Goal: Information Seeking & Learning: Learn about a topic

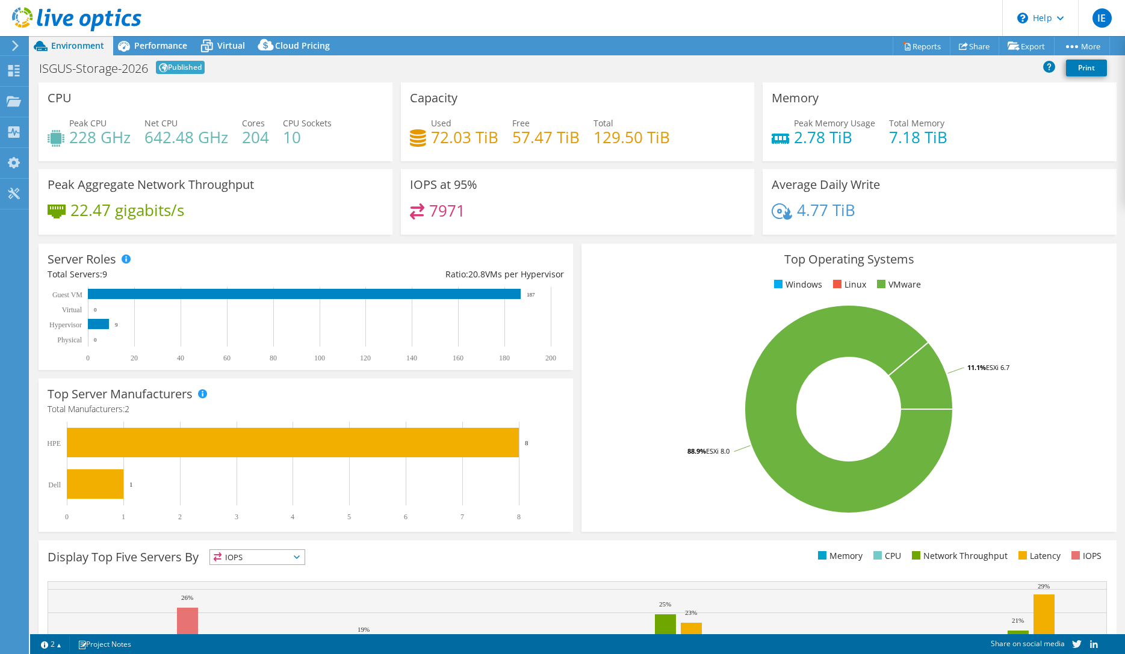
select select "USD"
click at [147, 42] on span "Performance" at bounding box center [160, 45] width 53 height 11
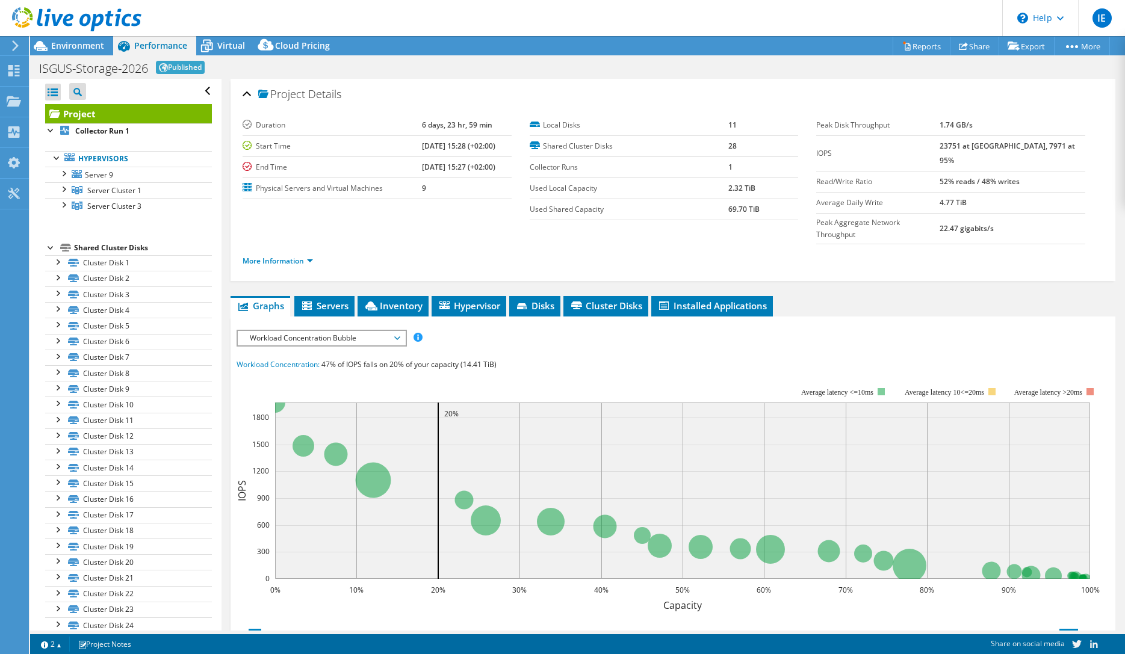
click at [873, 317] on div "IOPS Disk Throughput IO Size Latency Queue Depth CPU Percentage Memory Page Fau…" at bounding box center [673, 536] width 873 height 438
click at [305, 256] on link "More Information" at bounding box center [278, 261] width 70 height 10
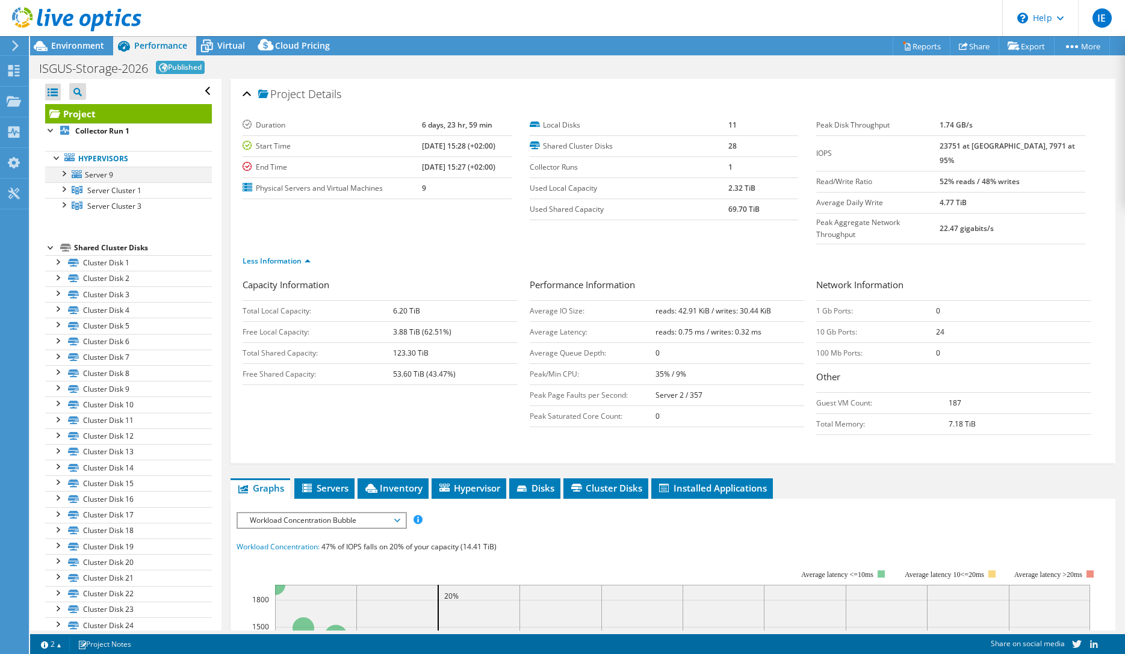
click at [64, 175] on div at bounding box center [63, 173] width 12 height 12
click at [63, 237] on div at bounding box center [63, 236] width 12 height 12
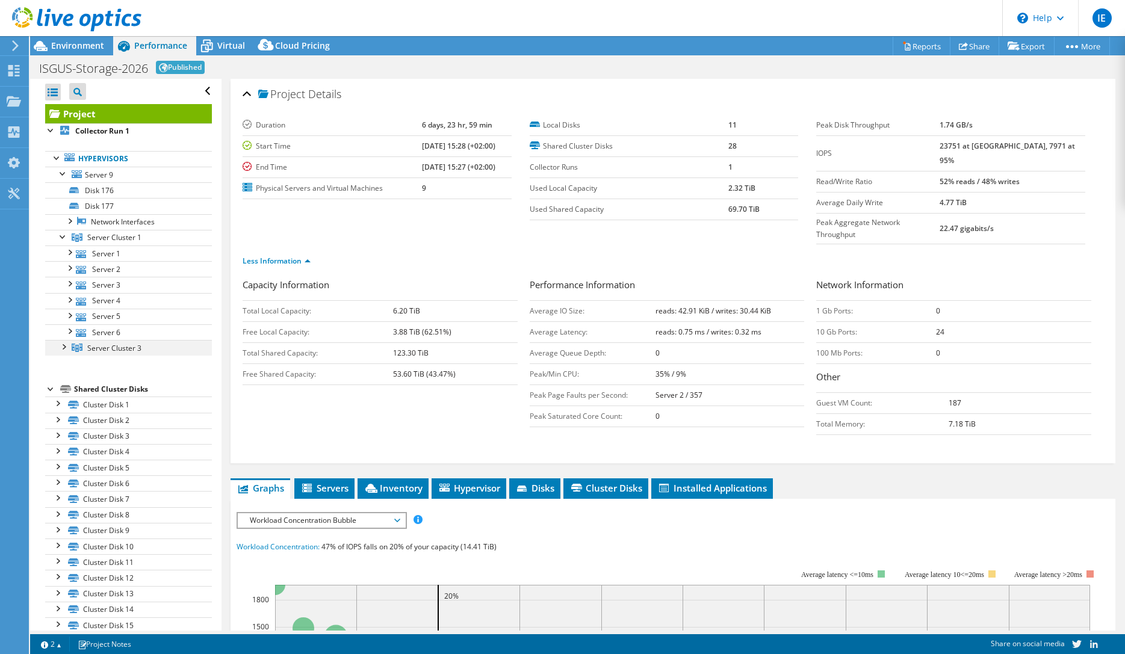
click at [59, 350] on div at bounding box center [63, 346] width 12 height 12
click at [67, 379] on div at bounding box center [69, 378] width 12 height 12
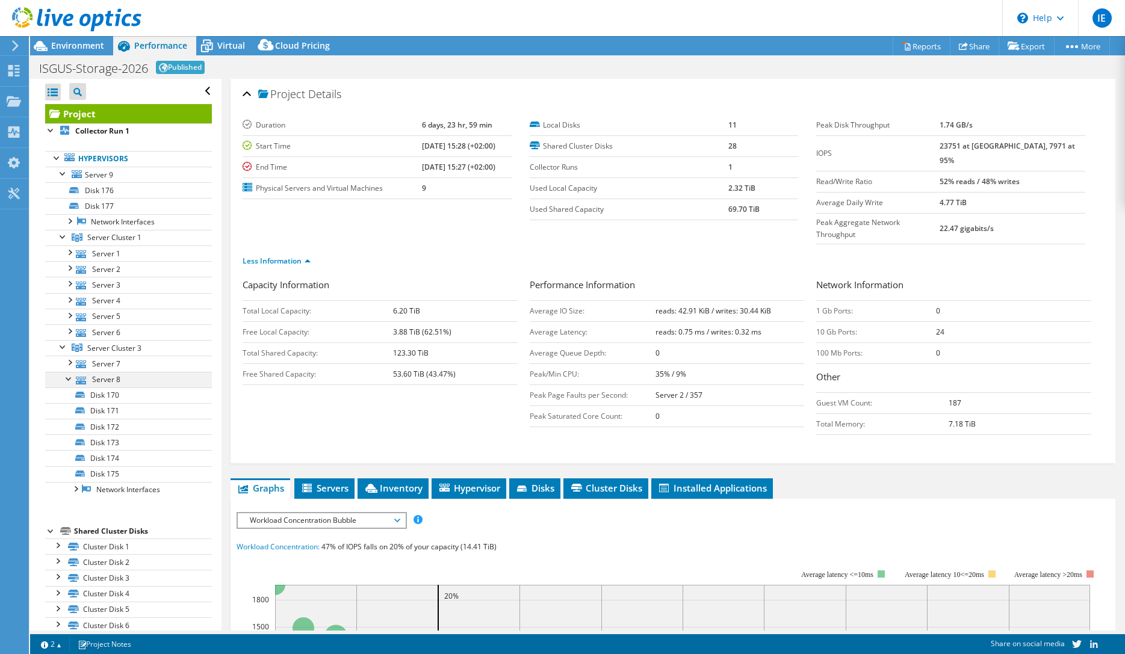
click at [67, 382] on div at bounding box center [69, 378] width 12 height 12
click at [70, 364] on div at bounding box center [69, 362] width 12 height 12
click at [70, 365] on div at bounding box center [69, 362] width 12 height 12
click at [69, 383] on div at bounding box center [69, 378] width 12 height 12
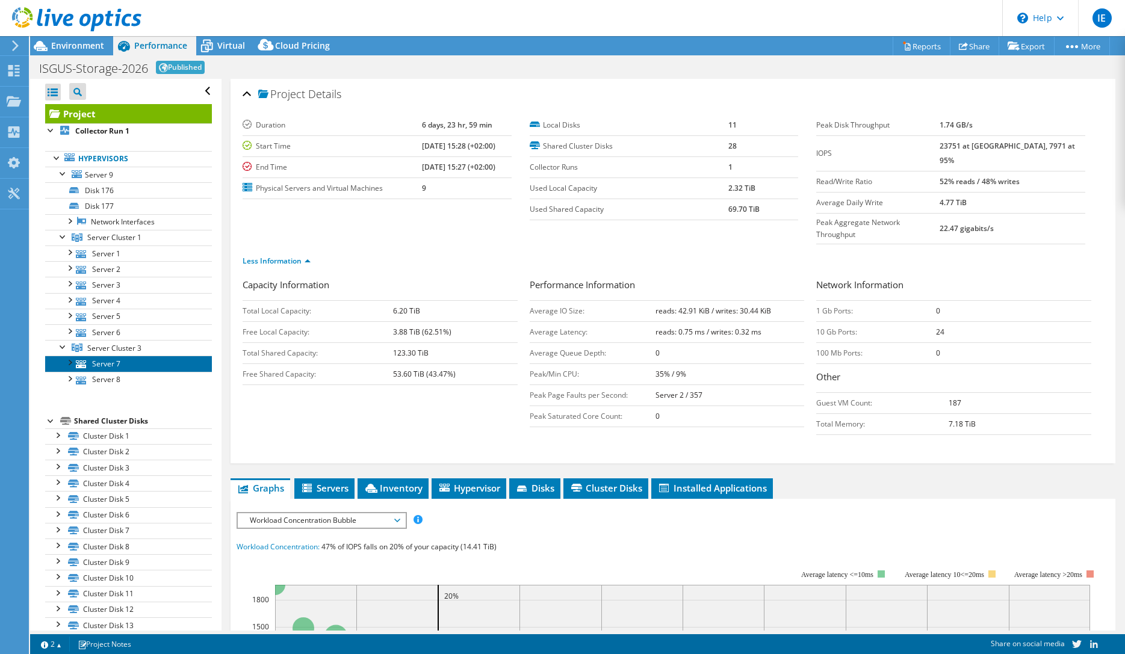
click at [115, 362] on link "Server 7" at bounding box center [128, 364] width 167 height 16
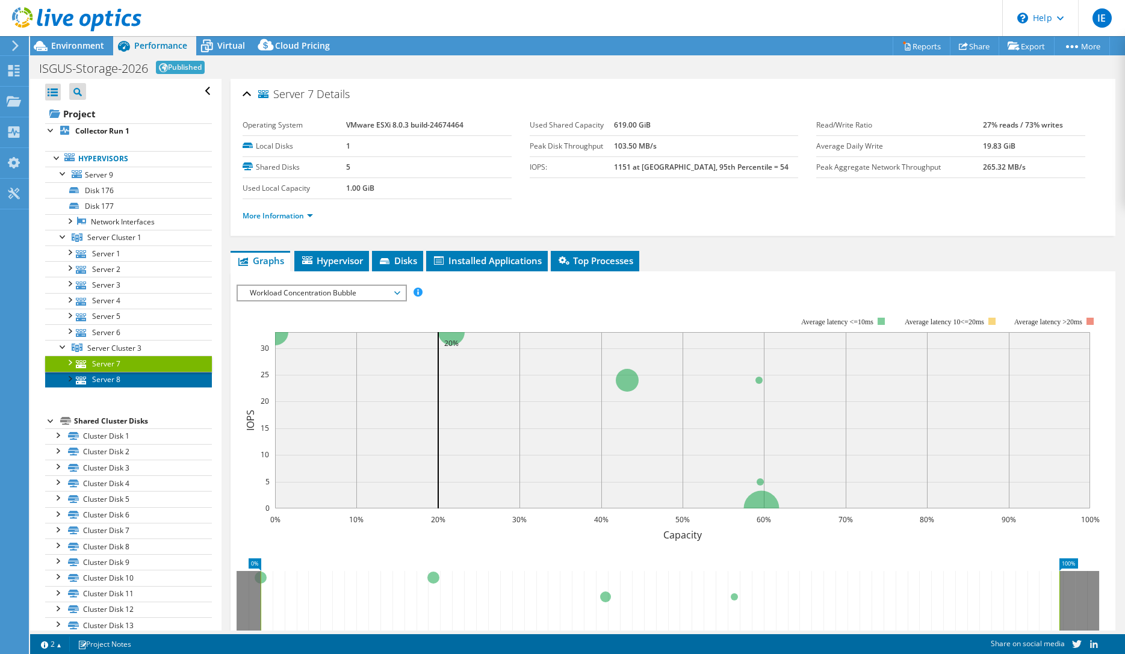
click at [114, 379] on link "Server 8" at bounding box center [128, 380] width 167 height 16
click at [123, 345] on span "Server Cluster 3" at bounding box center [114, 348] width 54 height 10
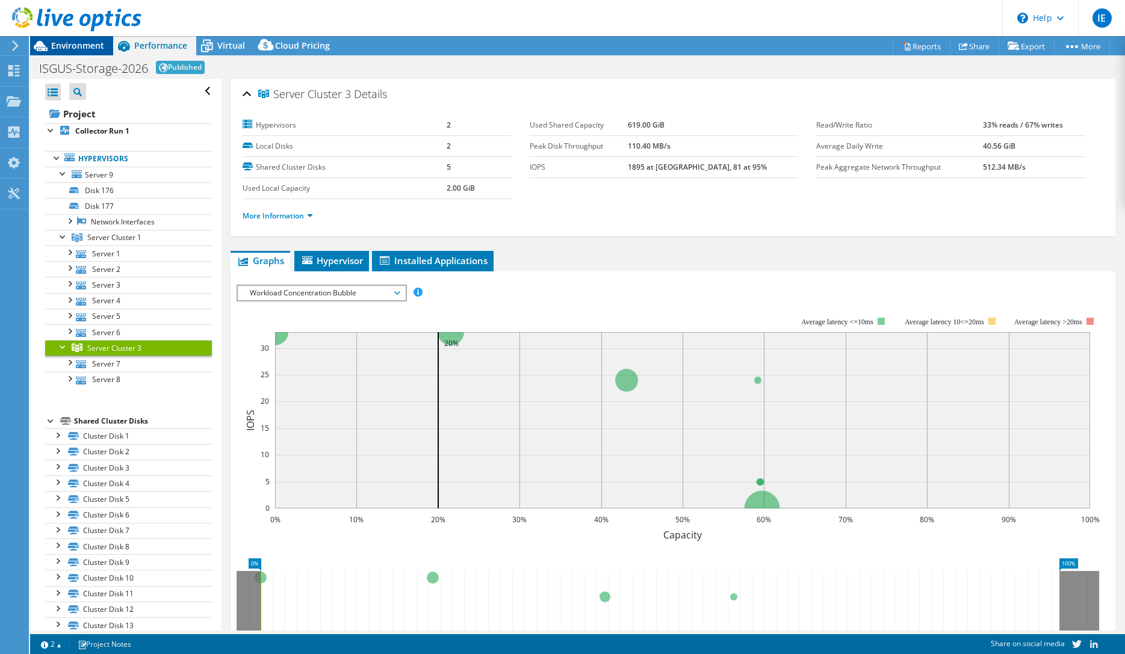
click at [48, 43] on icon at bounding box center [40, 46] width 21 height 21
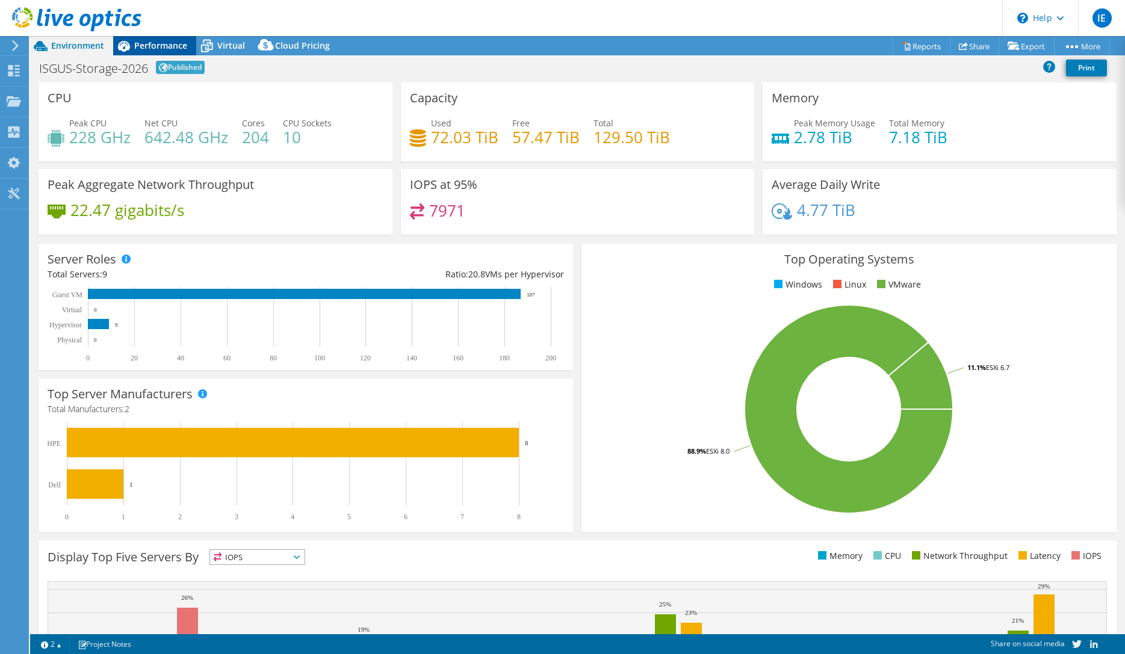
click at [137, 49] on span "Performance" at bounding box center [160, 45] width 53 height 11
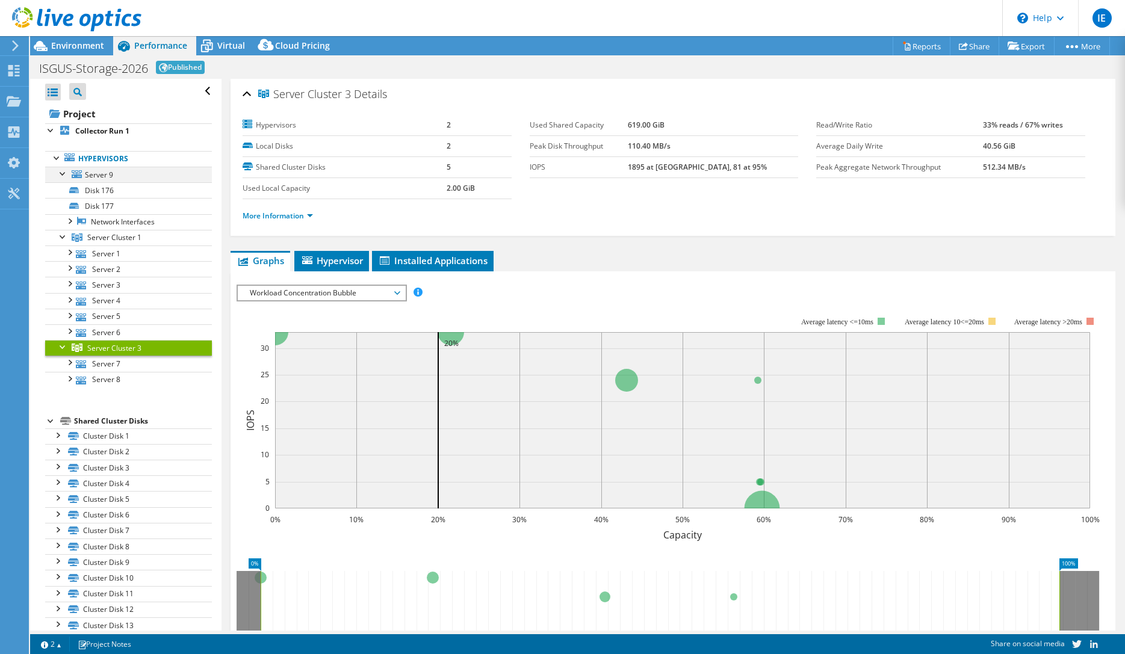
click at [63, 175] on div at bounding box center [63, 173] width 12 height 12
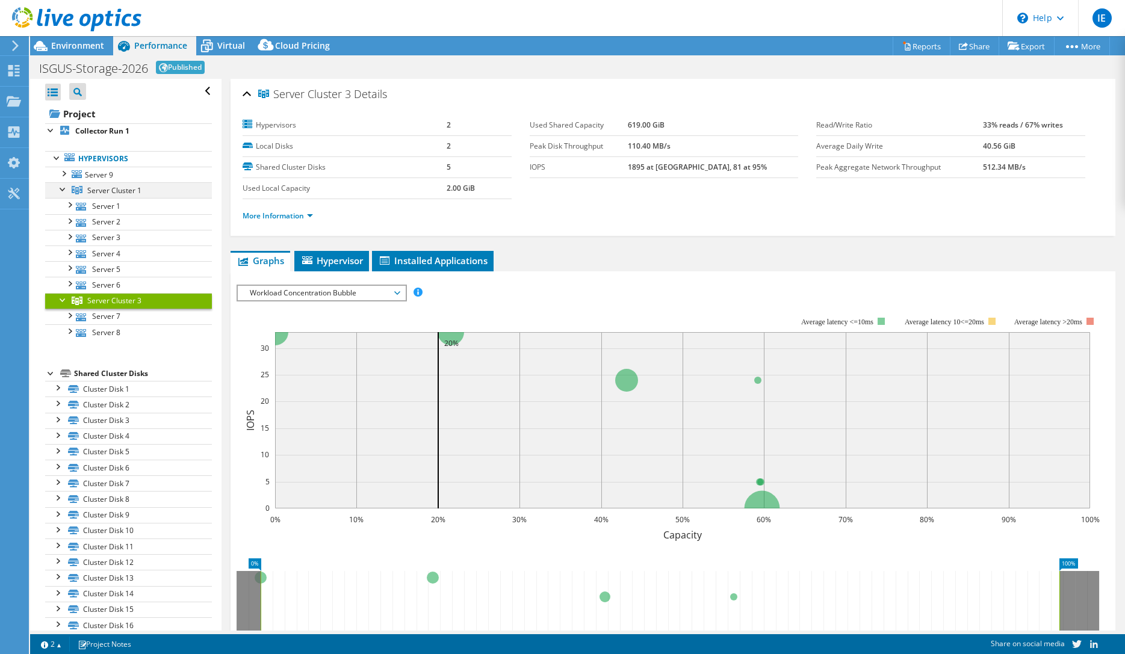
click at [58, 189] on div at bounding box center [63, 188] width 12 height 12
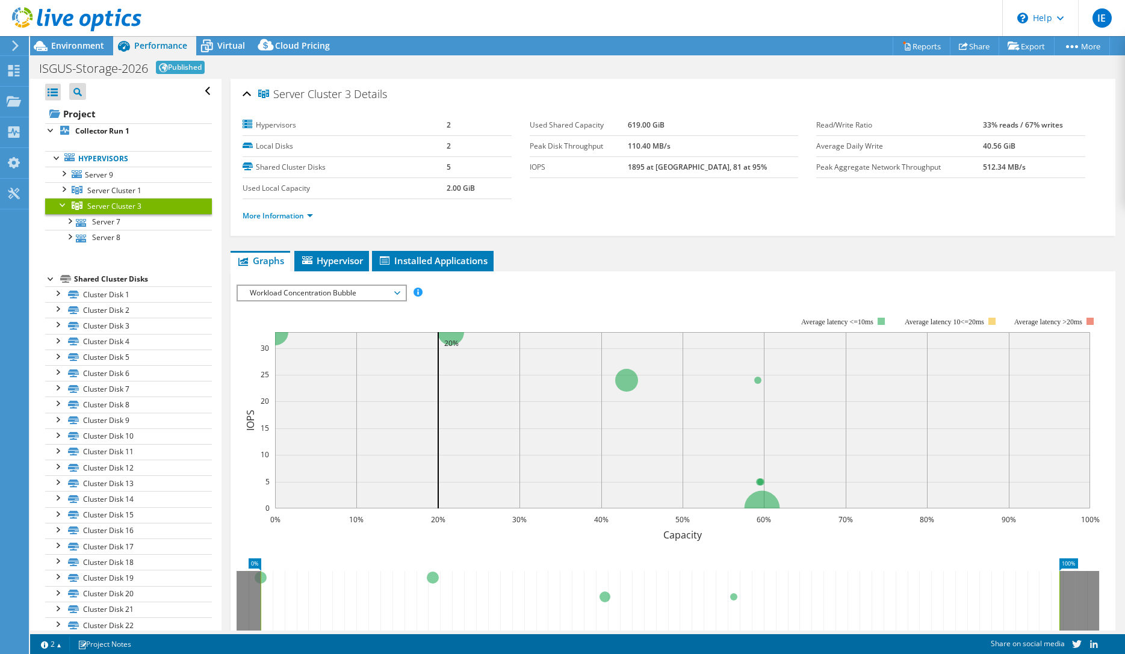
click at [60, 209] on div at bounding box center [63, 204] width 12 height 12
click at [321, 258] on span "Hypervisor" at bounding box center [331, 261] width 63 height 12
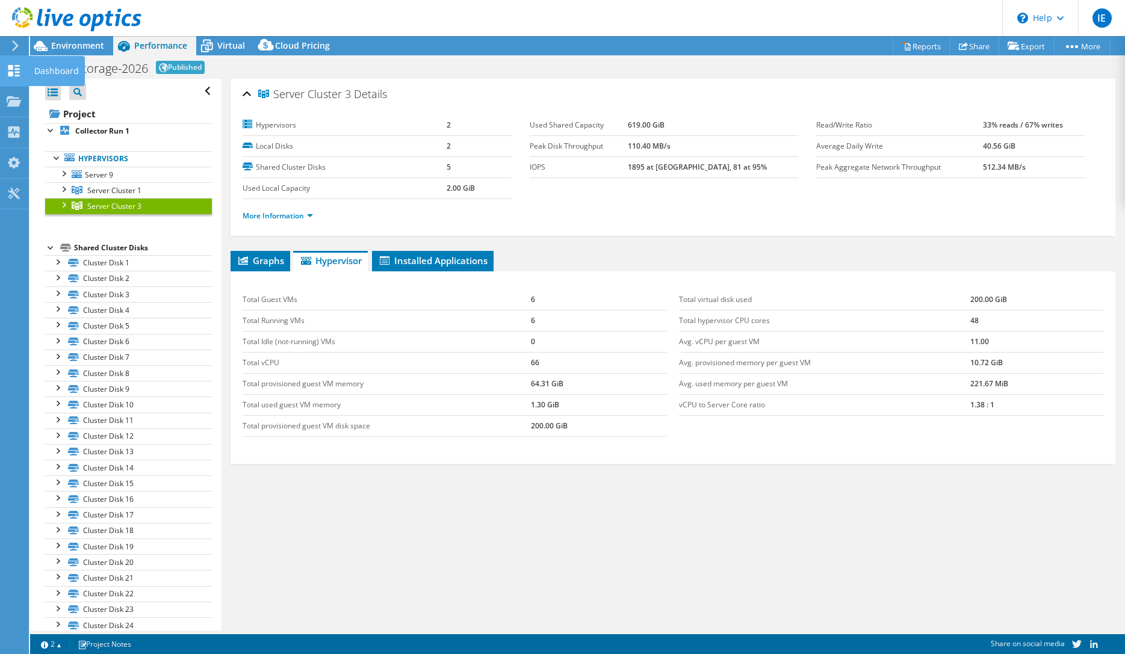
click at [20, 67] on icon at bounding box center [14, 70] width 14 height 11
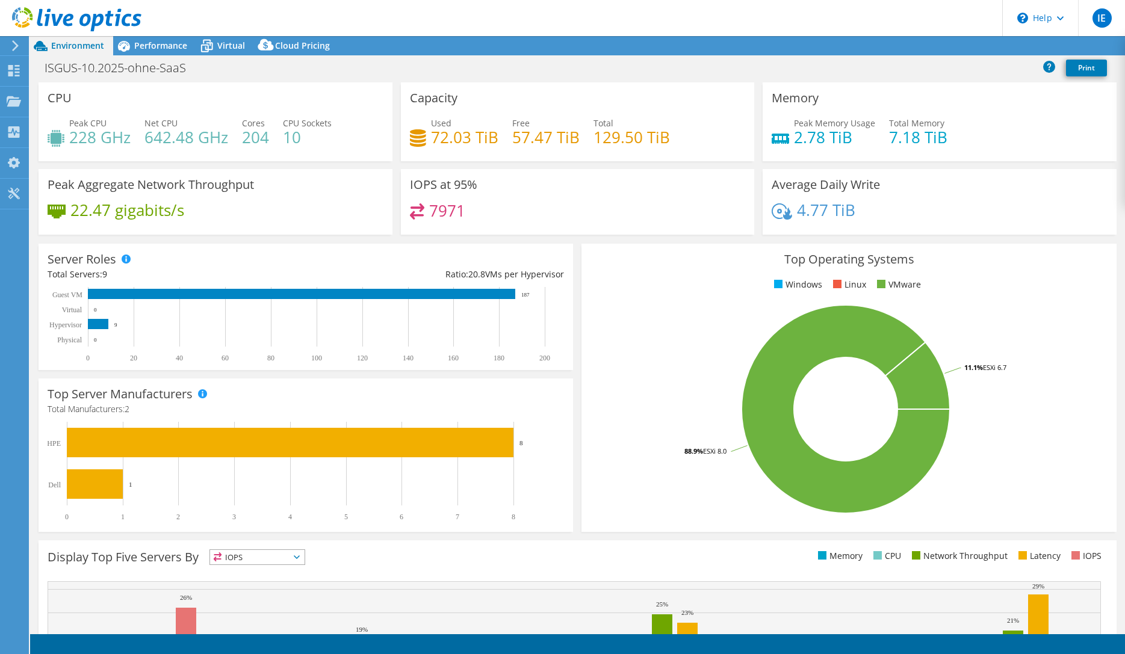
select select "USD"
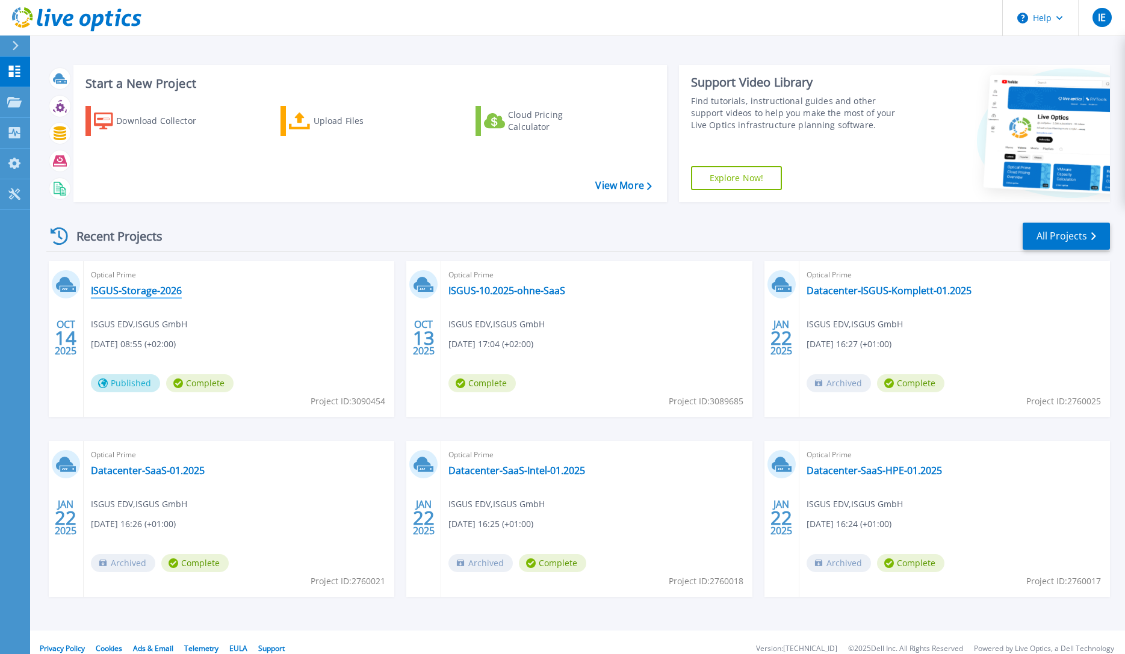
click at [154, 286] on link "ISGUS-Storage-2026" at bounding box center [136, 291] width 91 height 12
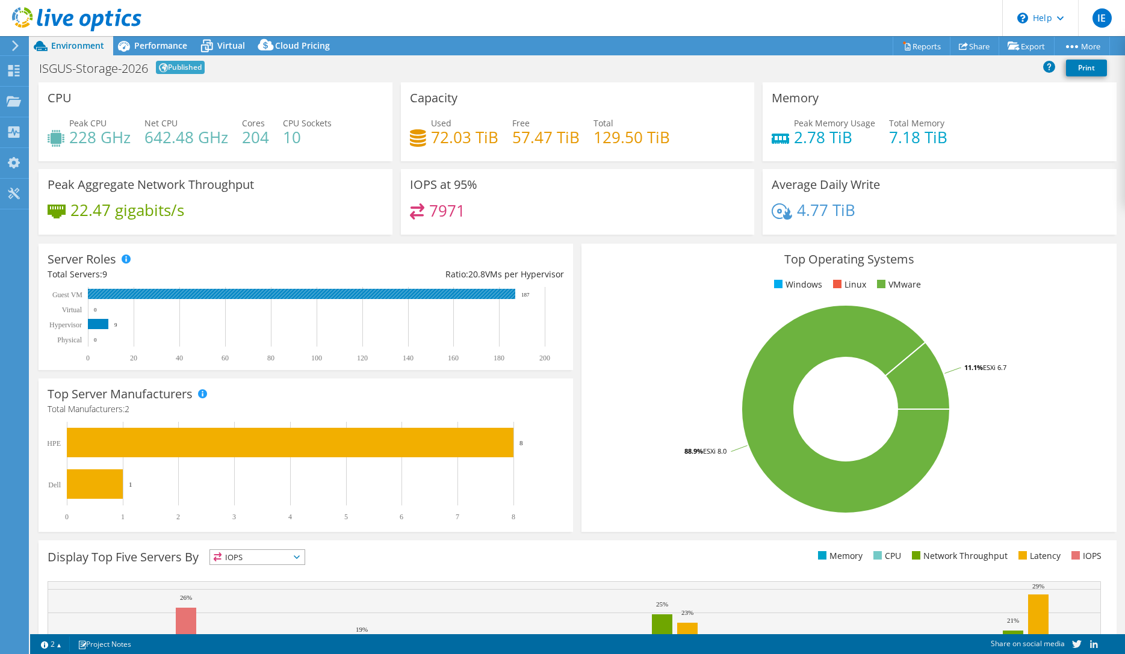
select select "USD"
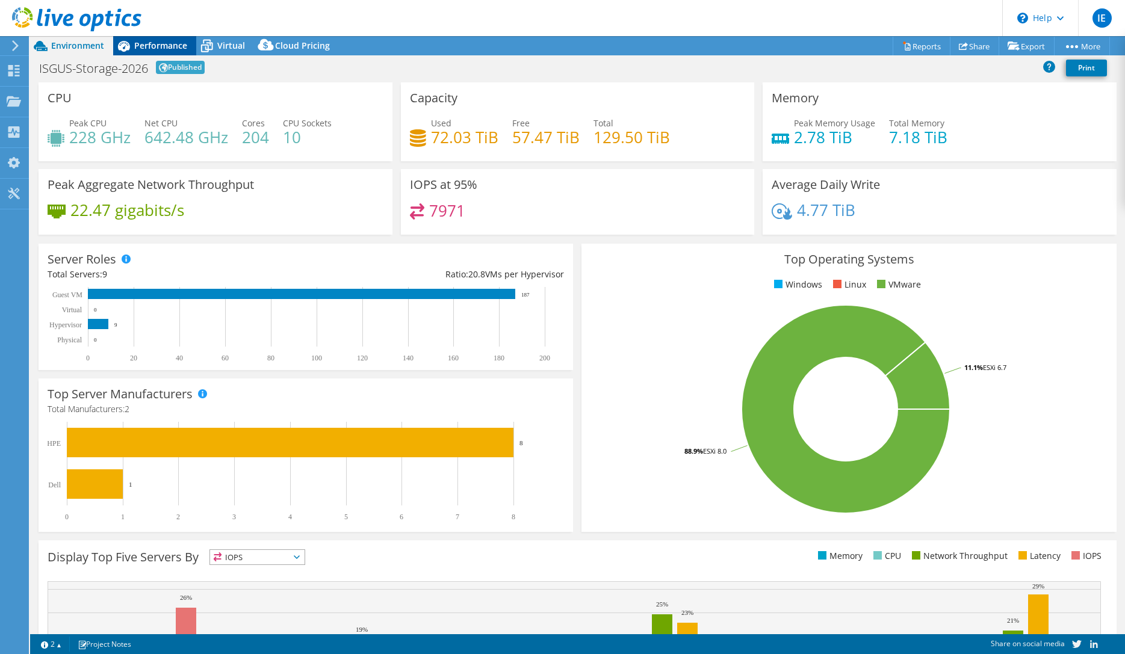
click at [150, 51] on span "Performance" at bounding box center [160, 45] width 53 height 11
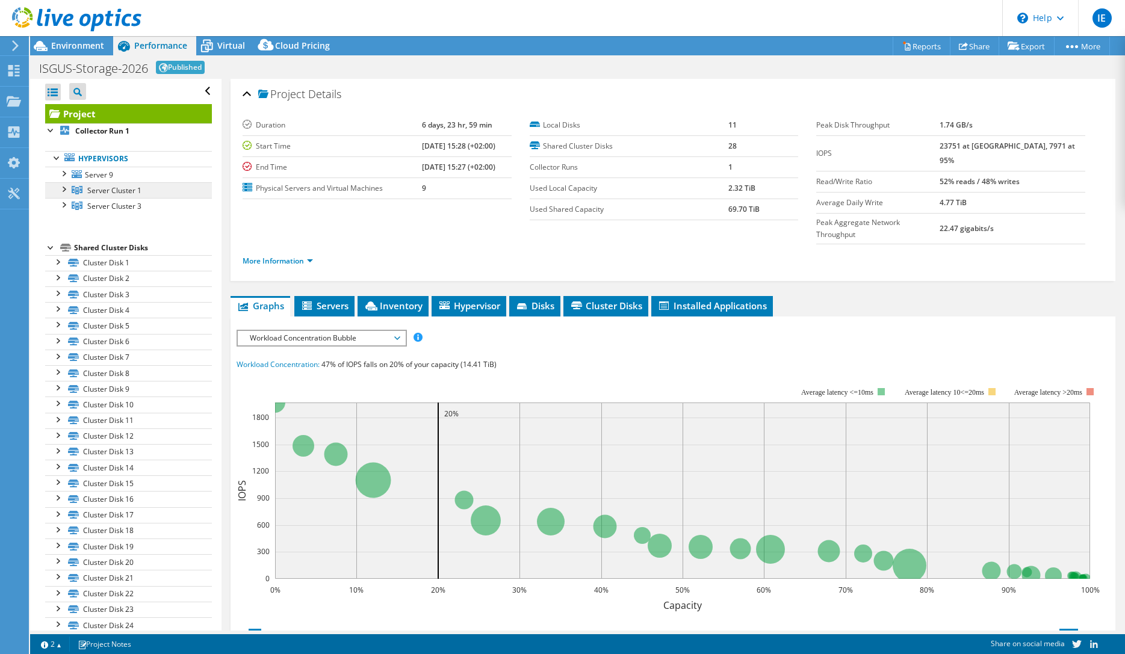
click at [118, 188] on span "Server Cluster 1" at bounding box center [114, 190] width 54 height 10
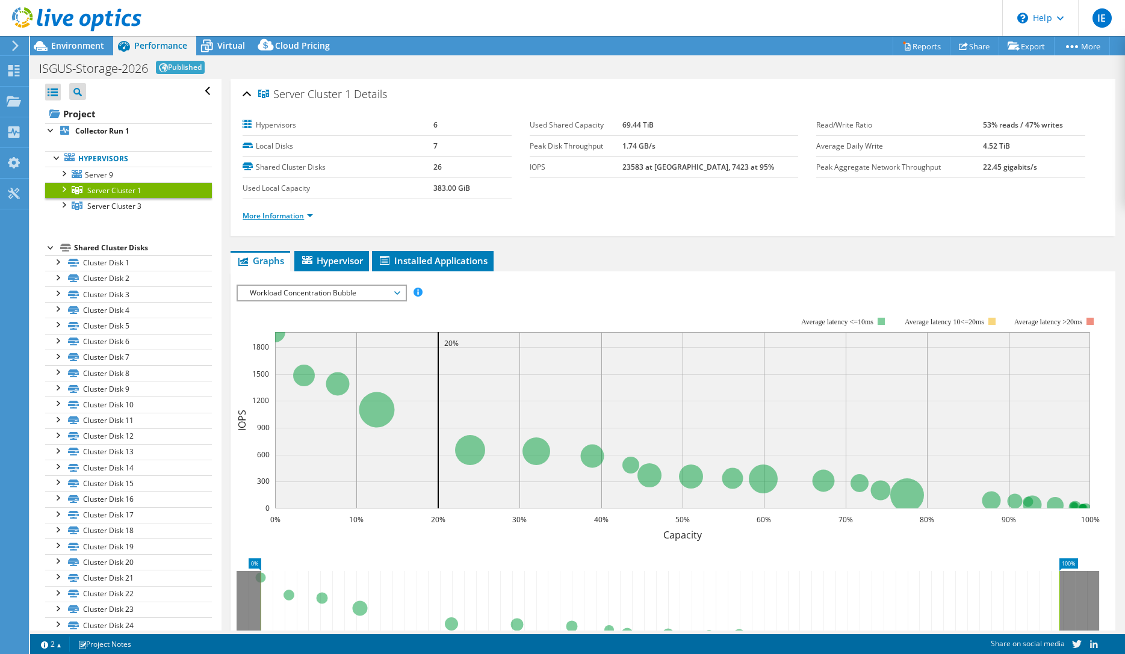
click at [295, 214] on link "More Information" at bounding box center [278, 216] width 70 height 10
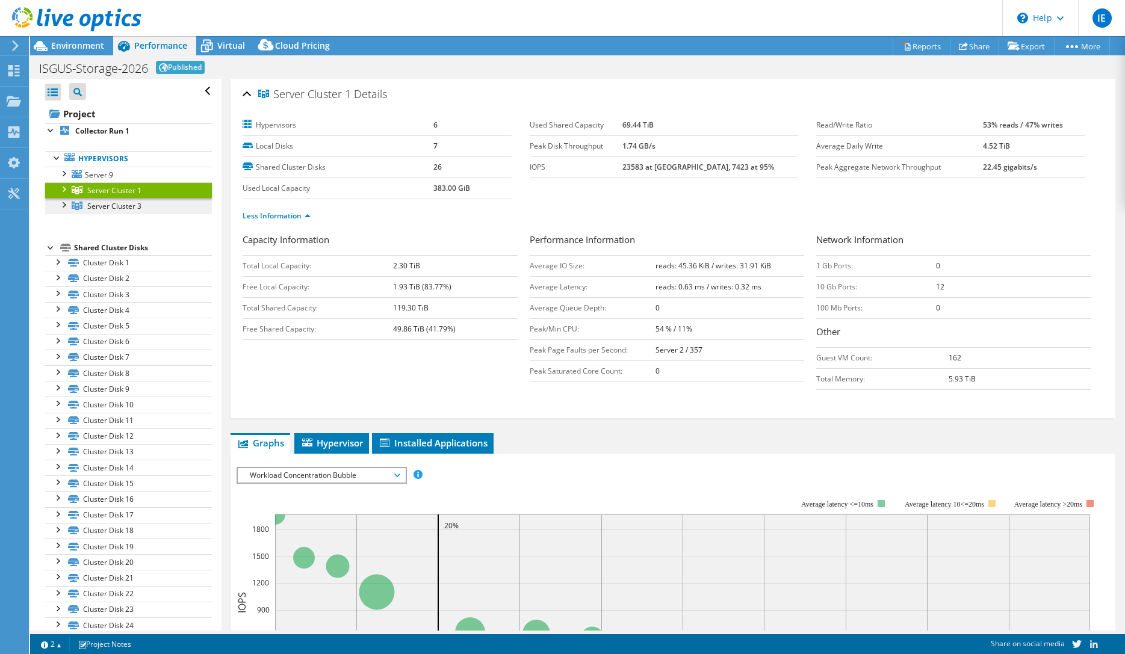
click at [101, 207] on span "Server Cluster 3" at bounding box center [114, 206] width 54 height 10
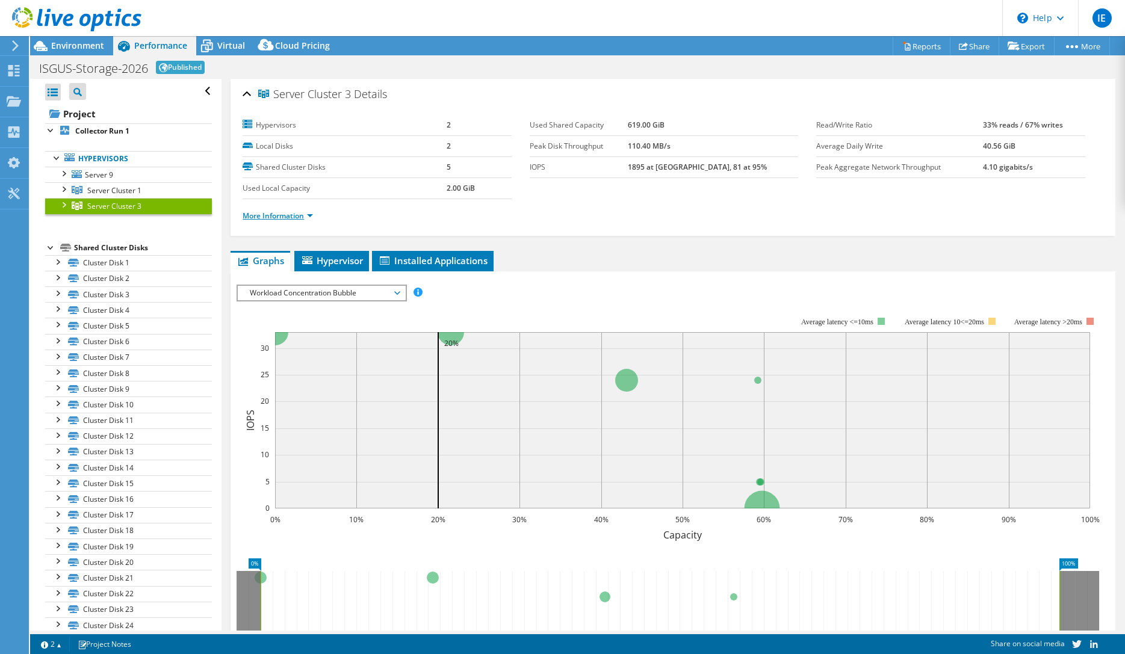
click at [300, 216] on link "More Information" at bounding box center [278, 216] width 70 height 10
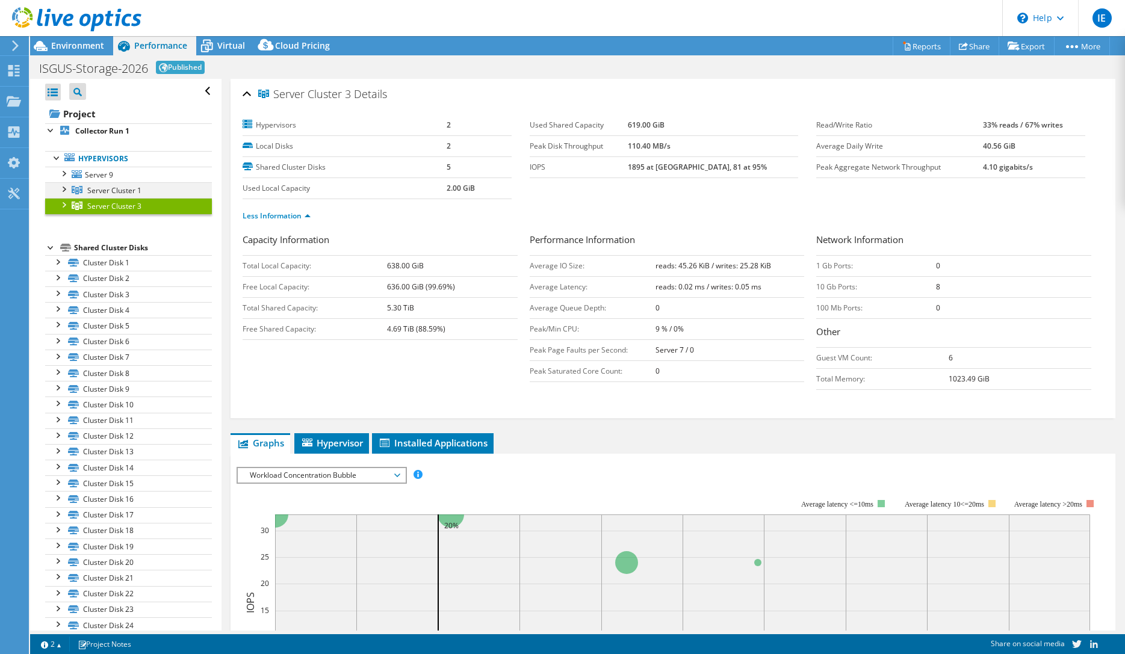
click at [64, 188] on div at bounding box center [63, 188] width 12 height 12
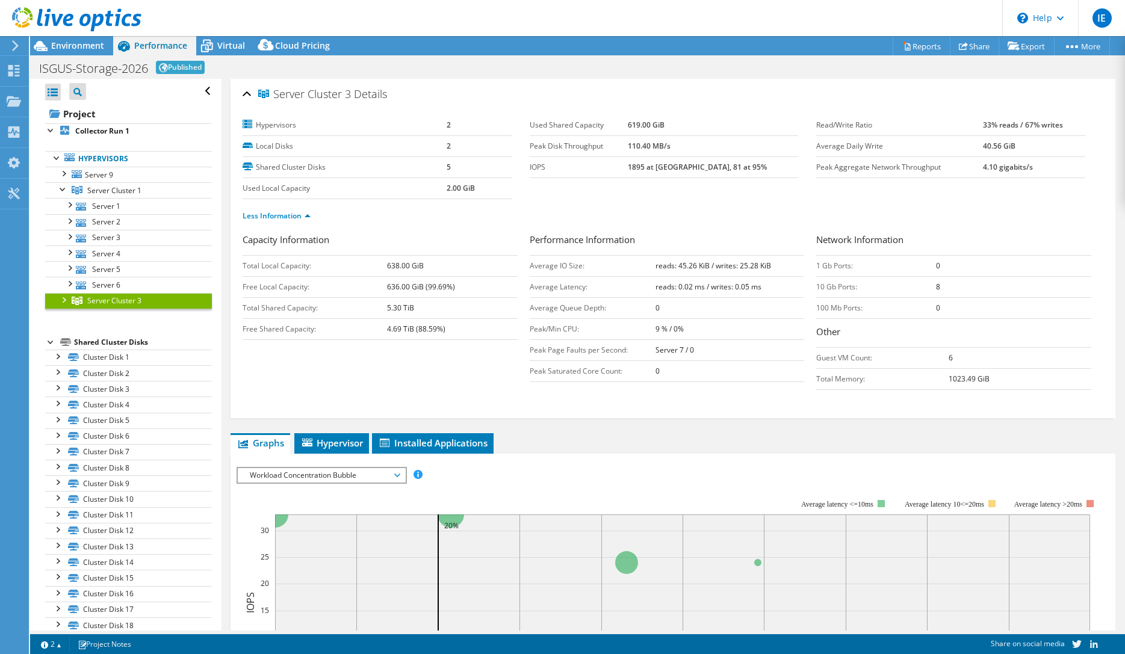
click at [68, 299] on div at bounding box center [63, 299] width 12 height 12
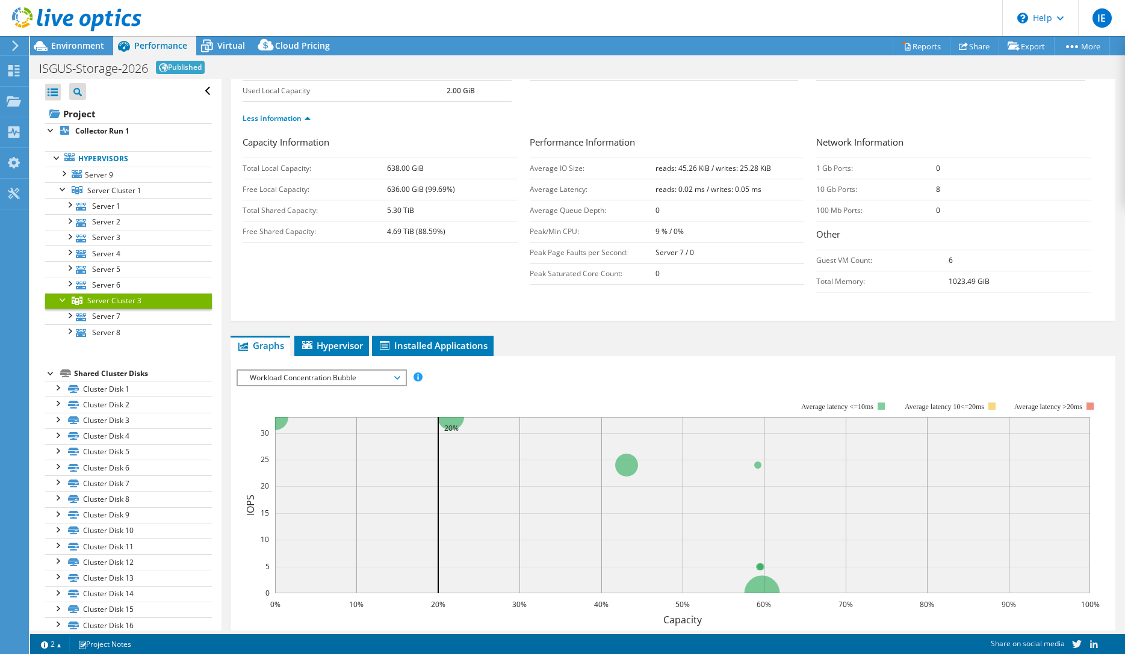
scroll to position [164, 0]
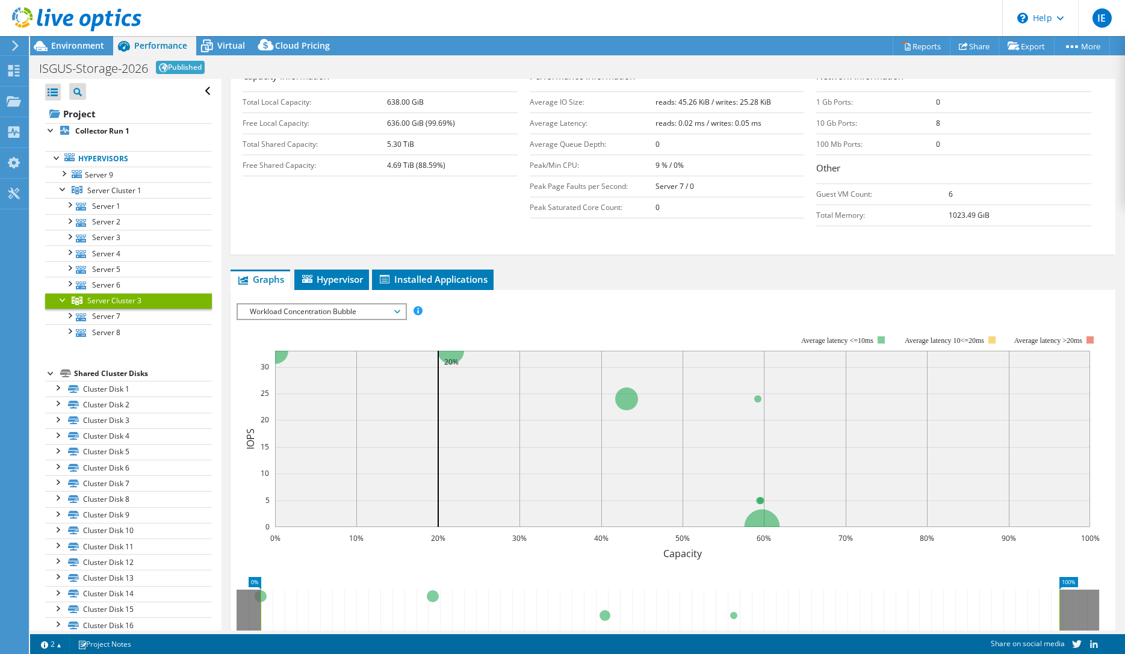
click at [389, 306] on span "Workload Concentration Bubble" at bounding box center [321, 312] width 155 height 14
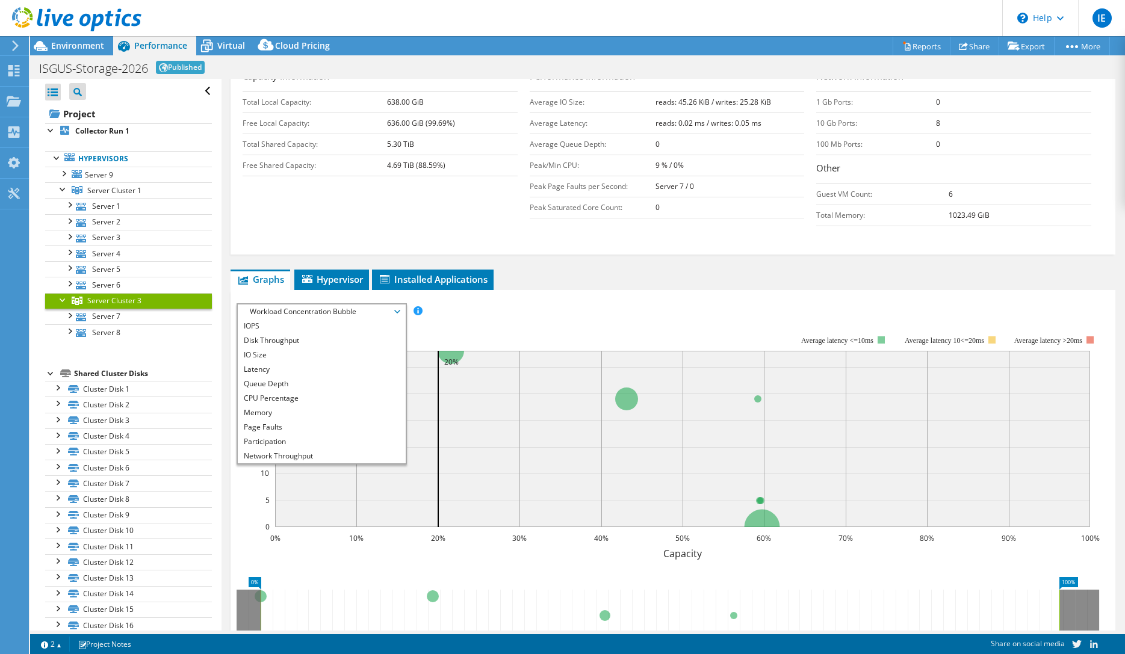
click at [539, 317] on div "IOPS Disk Throughput IO Size Latency Queue Depth CPU Percentage Memory Page Fau…" at bounding box center [673, 311] width 873 height 16
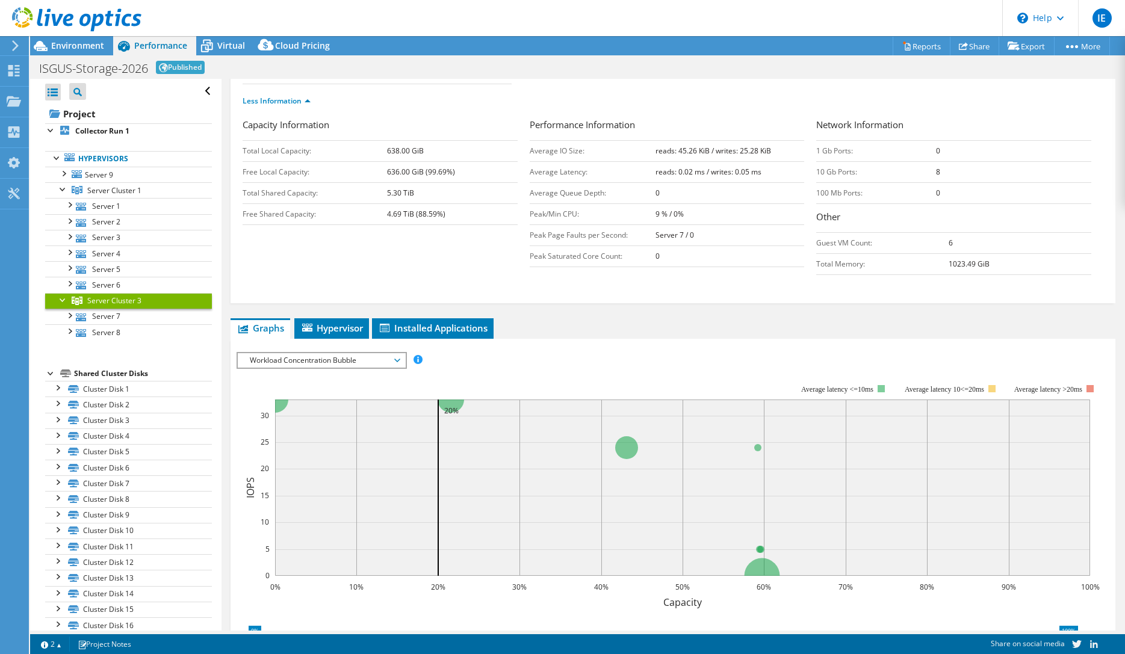
scroll to position [0, 0]
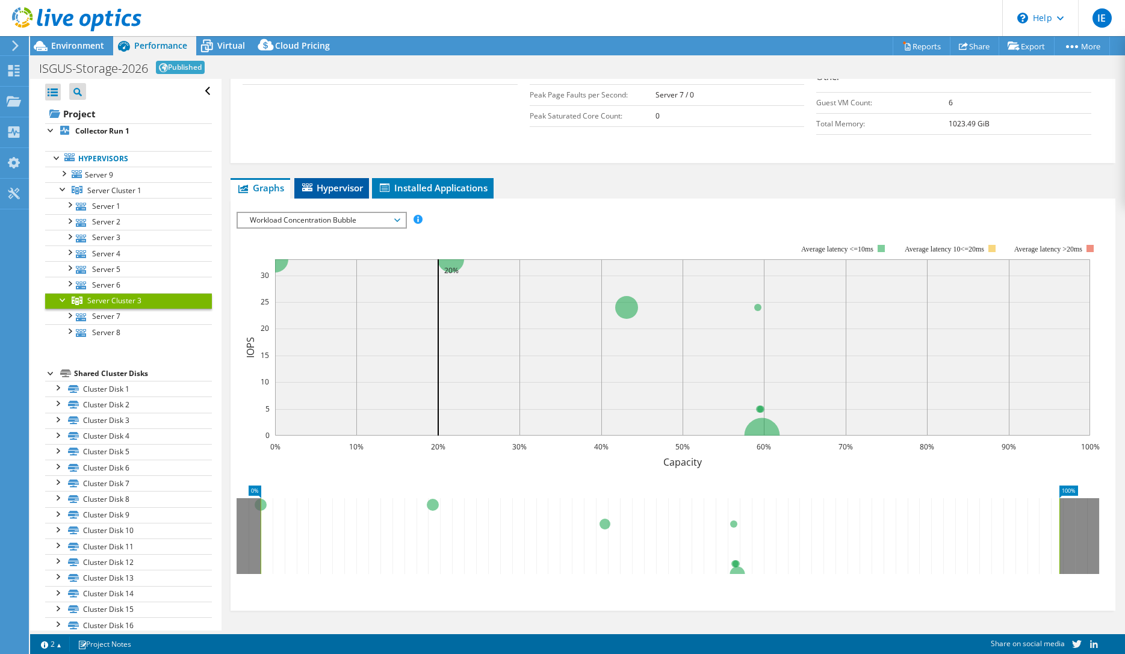
click at [343, 190] on span "Hypervisor" at bounding box center [331, 188] width 63 height 12
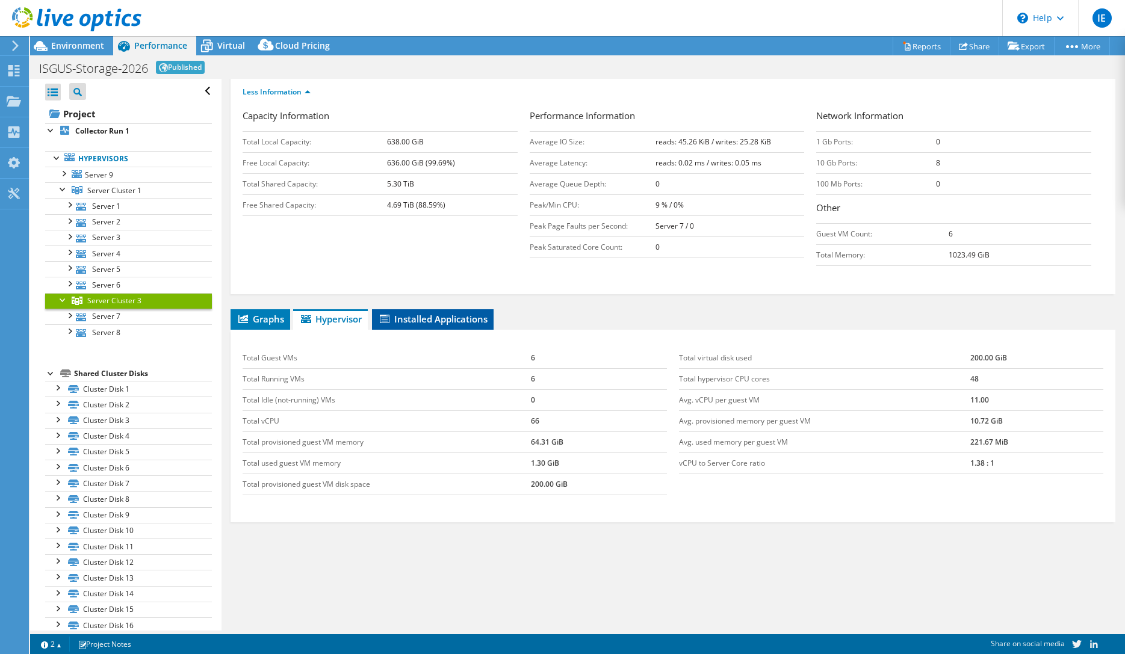
click at [438, 312] on li "Installed Applications" at bounding box center [433, 319] width 122 height 20
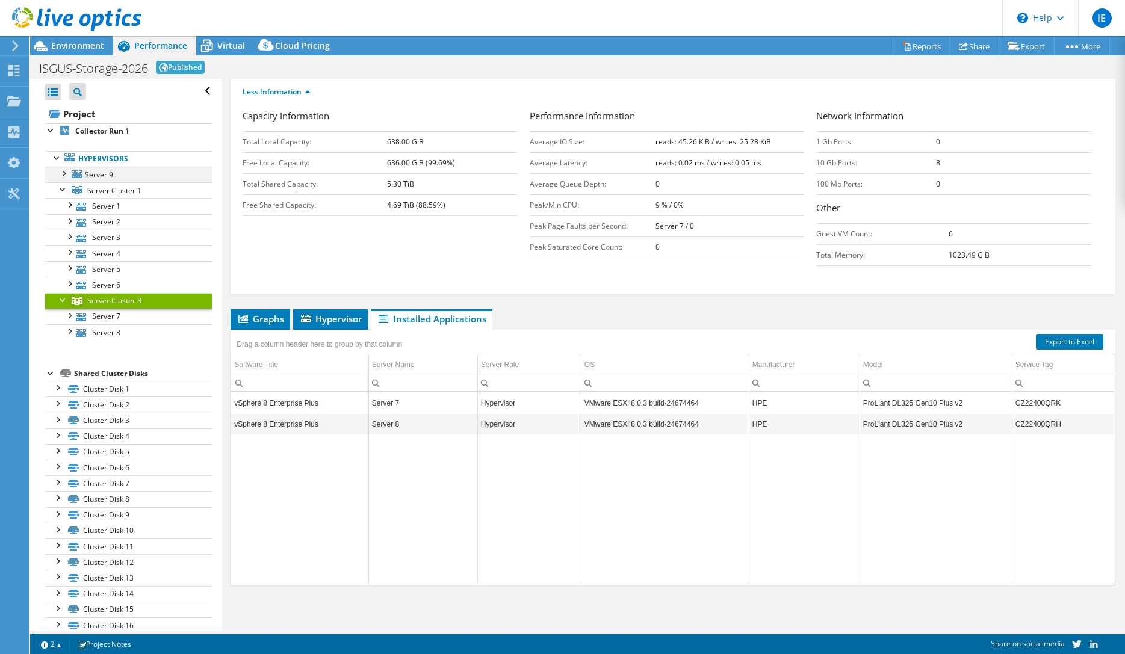
click at [64, 177] on div at bounding box center [63, 173] width 12 height 12
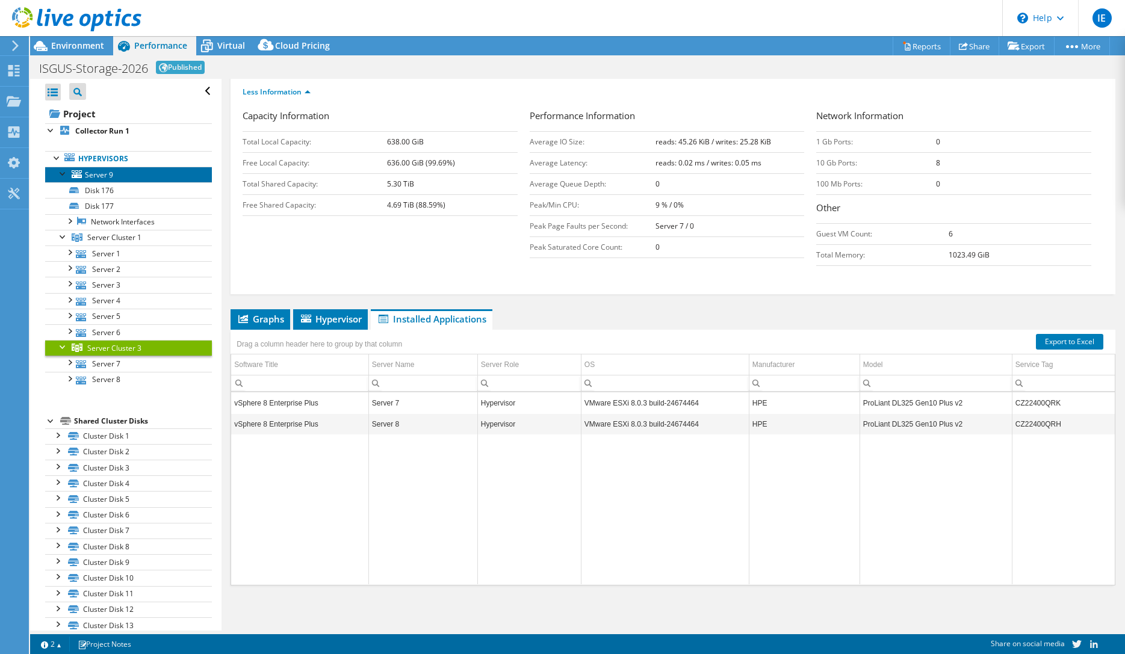
click at [101, 177] on span "Server 9" at bounding box center [99, 175] width 28 height 10
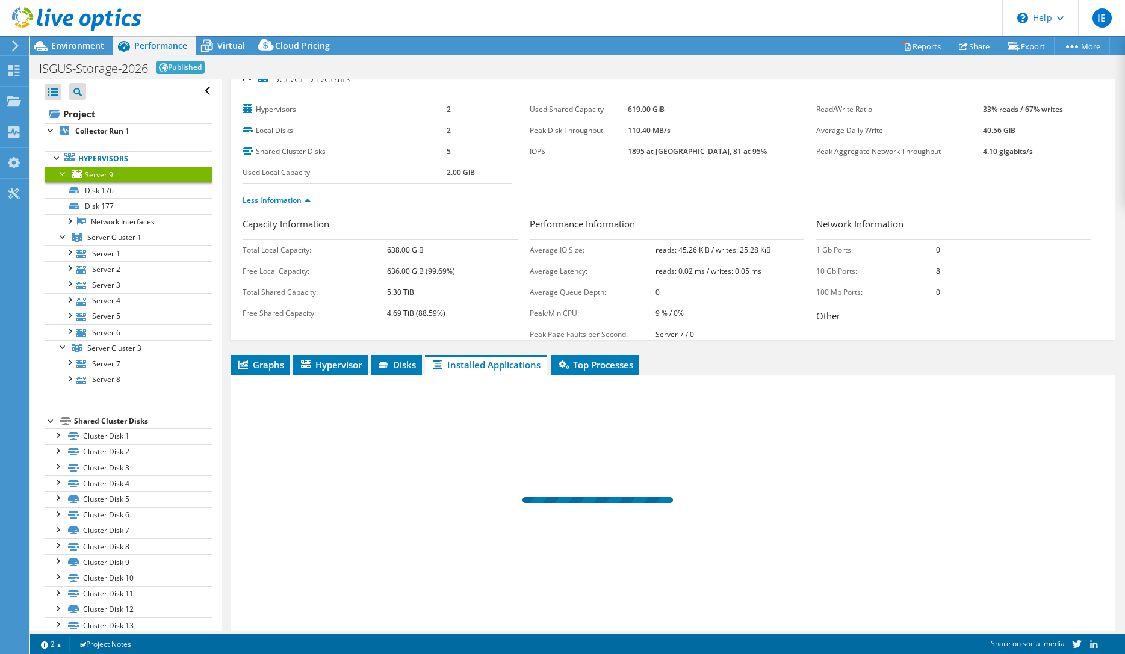
scroll to position [0, 0]
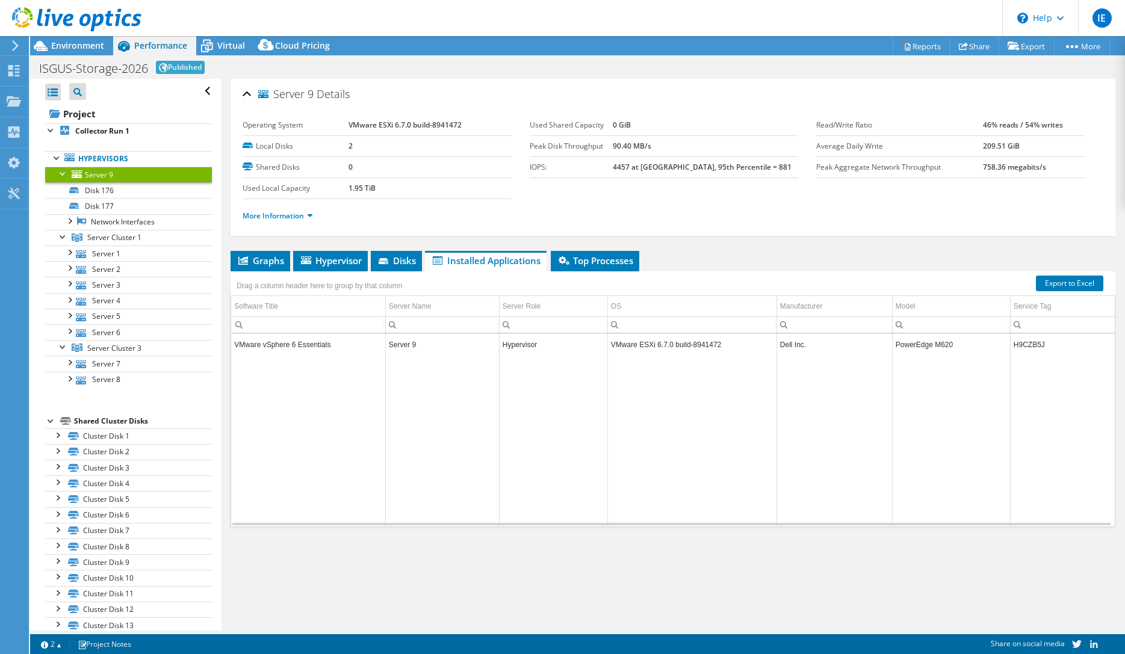
click at [282, 345] on td "VMware vSphere 6 Essentials" at bounding box center [308, 344] width 154 height 21
click at [671, 212] on ul "More Information" at bounding box center [673, 214] width 861 height 16
click at [76, 49] on span "Environment" at bounding box center [77, 45] width 53 height 11
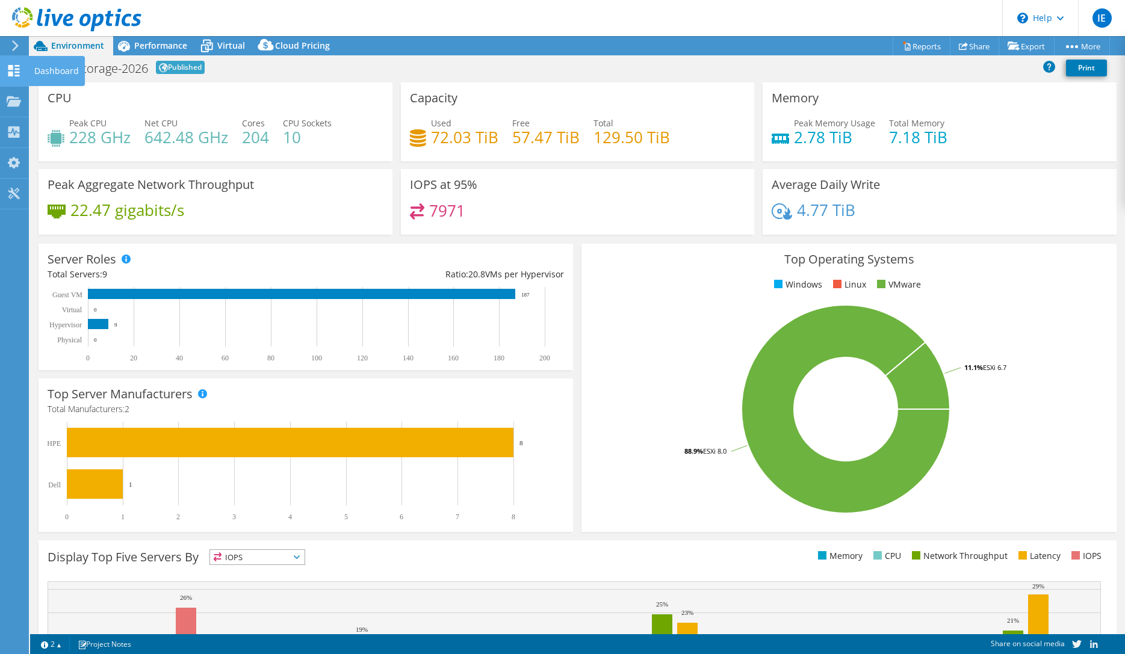
click at [16, 70] on use at bounding box center [13, 70] width 11 height 11
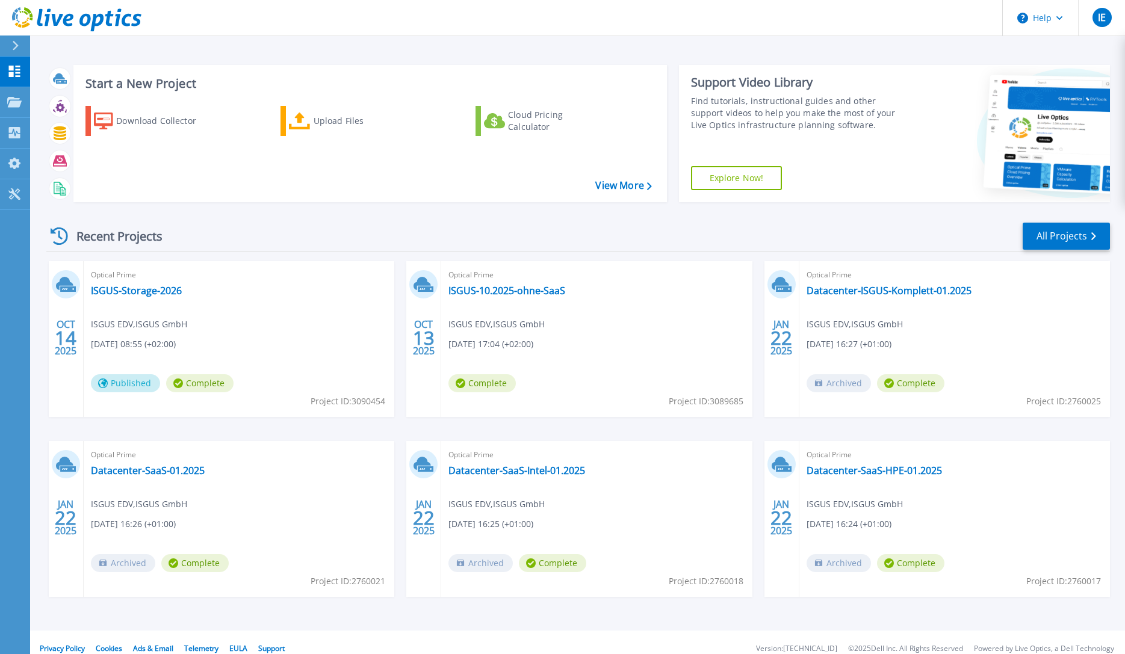
scroll to position [13, 0]
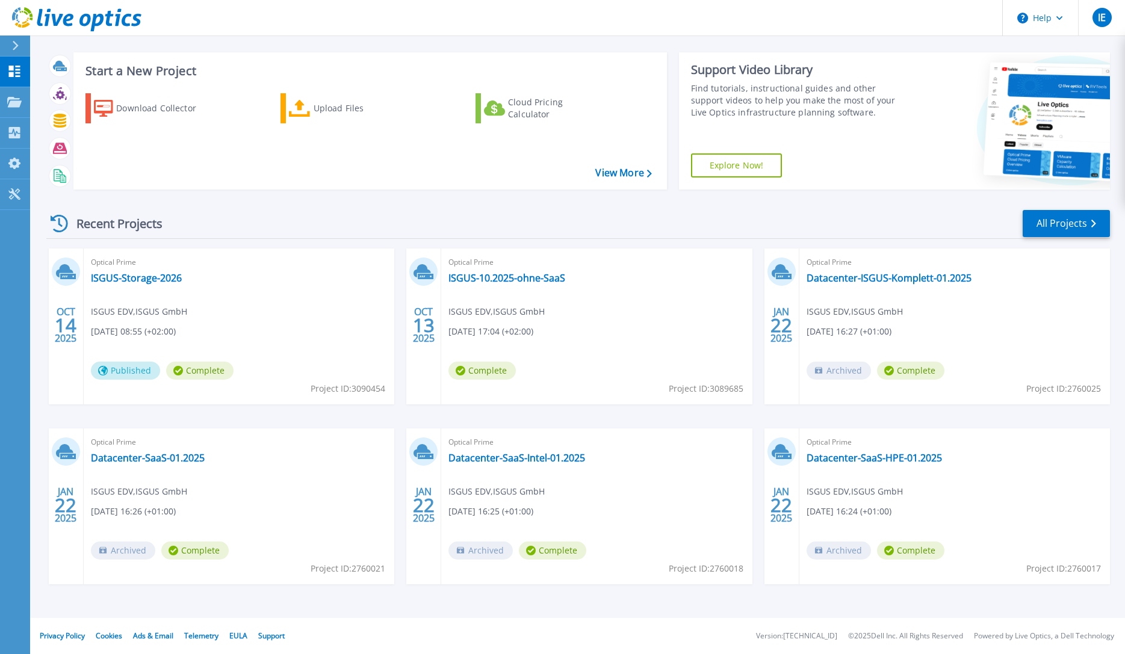
click at [403, 208] on div "Recent Projects All Projects [DATE] Optical Prime ISGUS-Storage-2026 ISGUS EDV …" at bounding box center [577, 408] width 1063 height 419
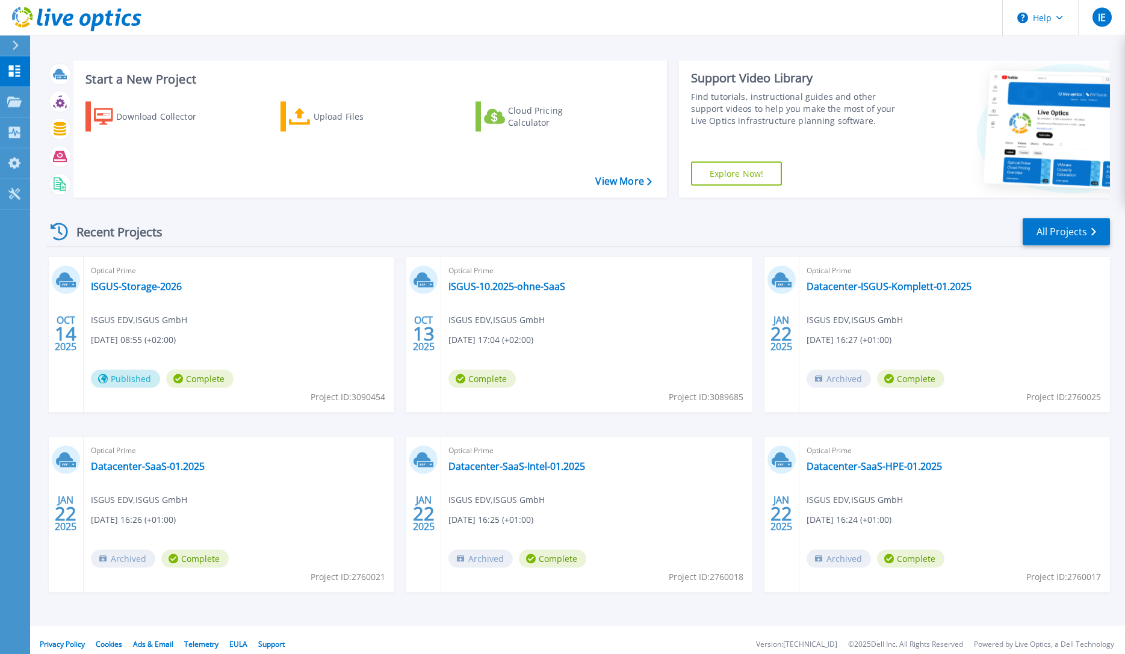
scroll to position [0, 0]
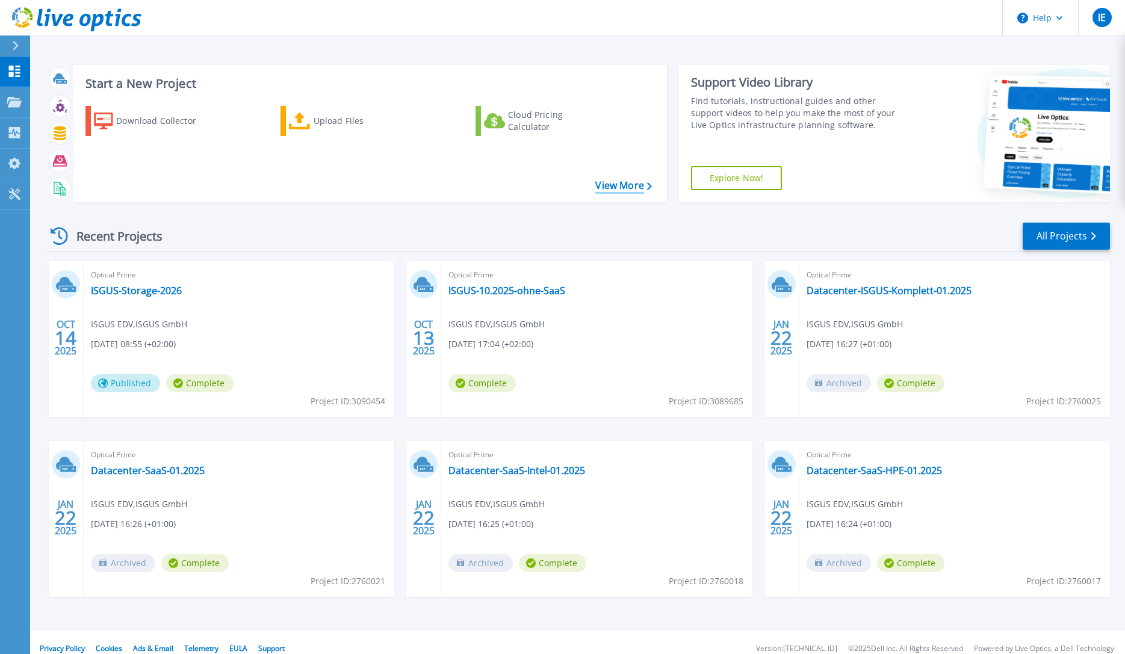
click at [620, 184] on link "View More" at bounding box center [623, 185] width 56 height 11
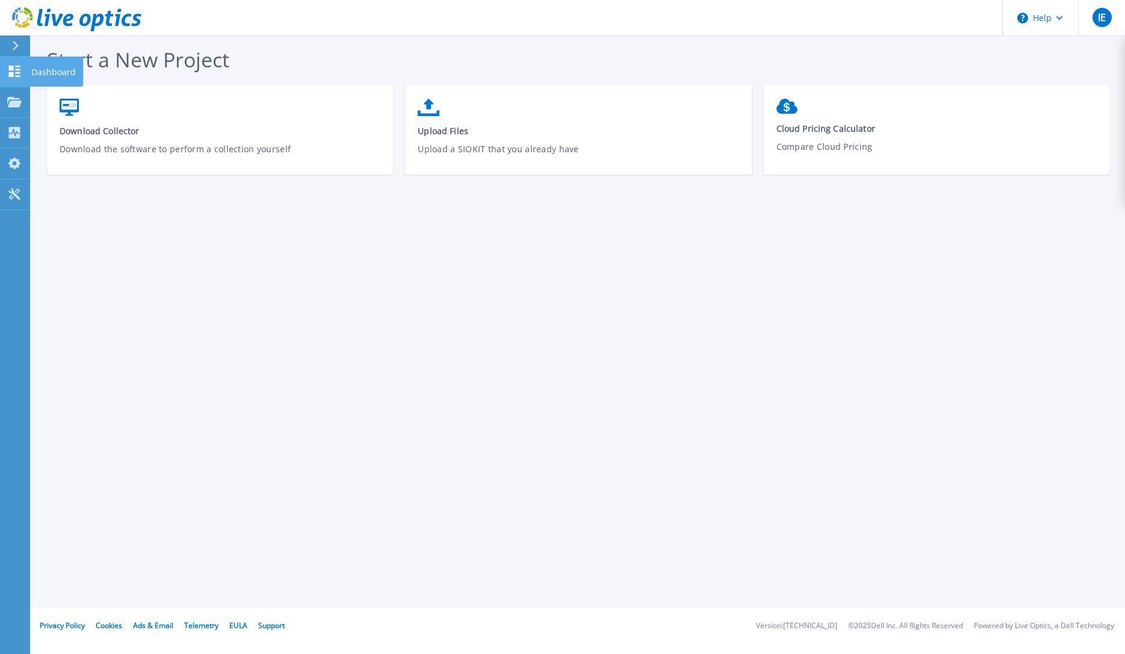
click at [13, 72] on icon at bounding box center [14, 71] width 14 height 11
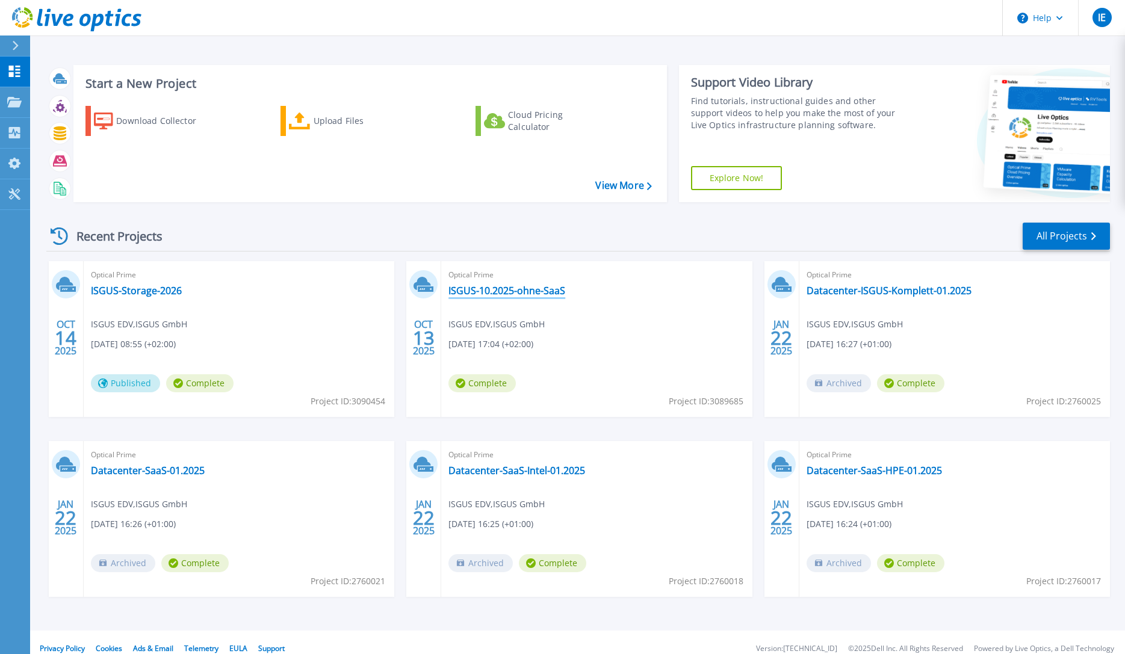
click at [521, 289] on link "ISGUS-10.2025-ohne-SaaS" at bounding box center [506, 291] width 117 height 12
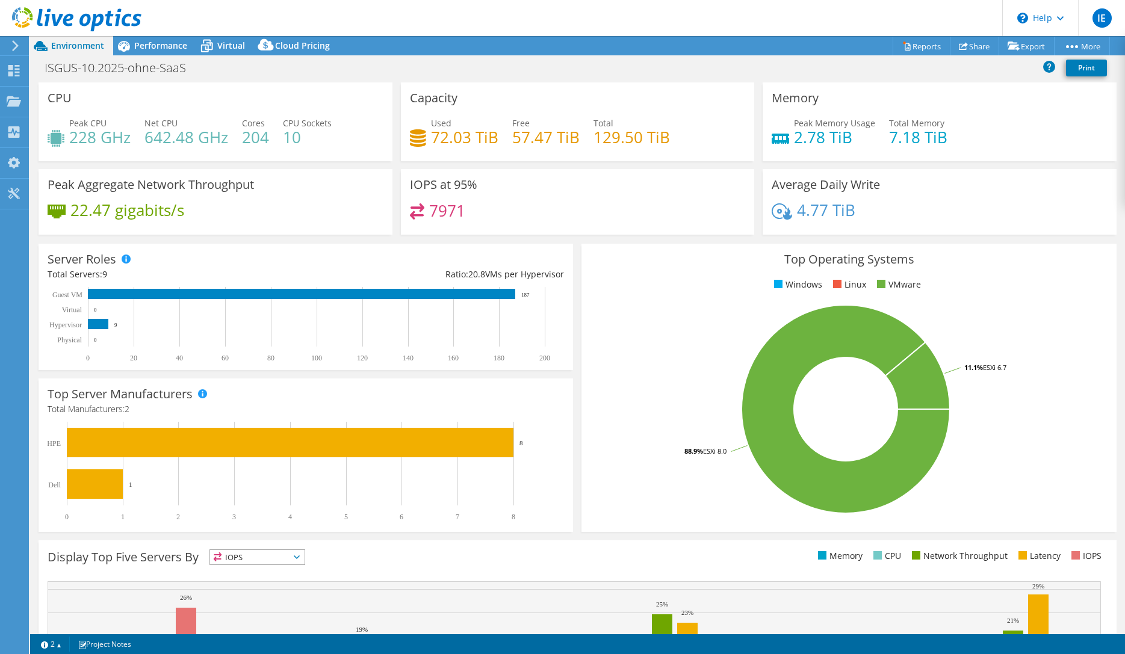
select select "USD"
click at [161, 50] on span "Performance" at bounding box center [160, 45] width 53 height 11
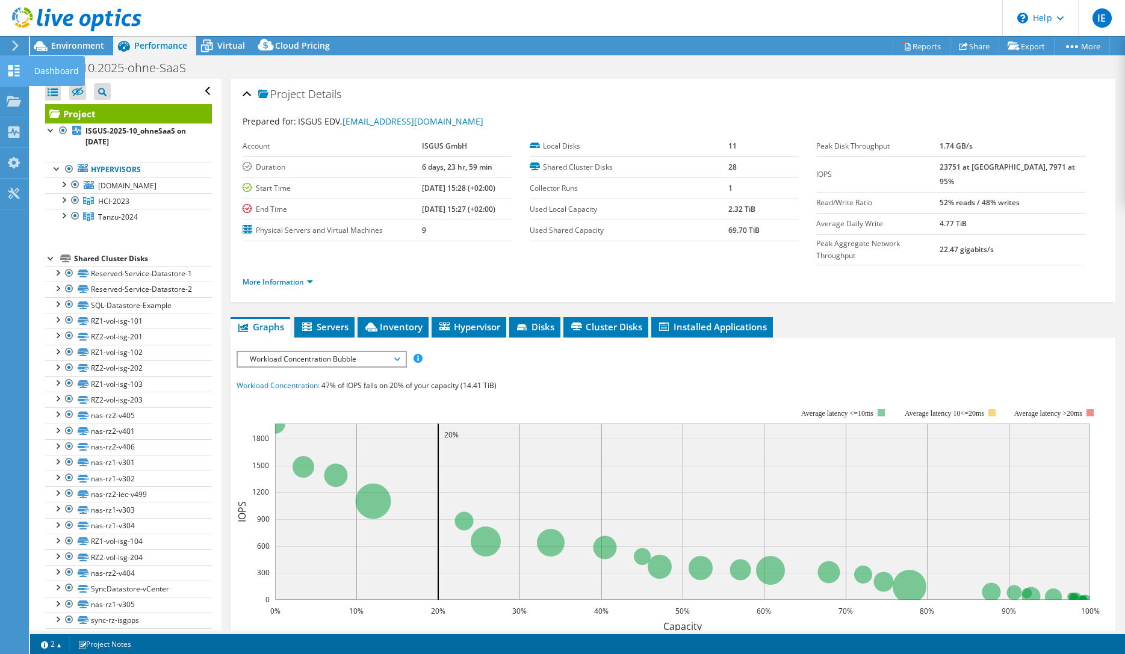
click at [11, 75] on use at bounding box center [13, 70] width 11 height 11
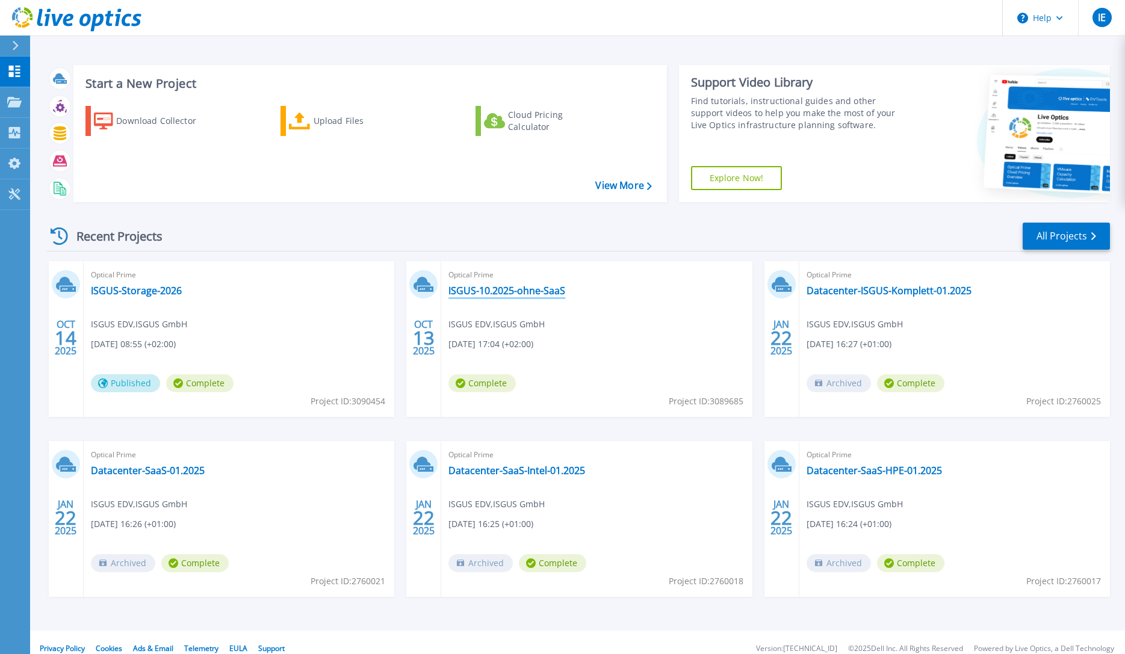
click at [499, 288] on link "ISGUS-10.2025-ohne-SaaS" at bounding box center [506, 291] width 117 height 12
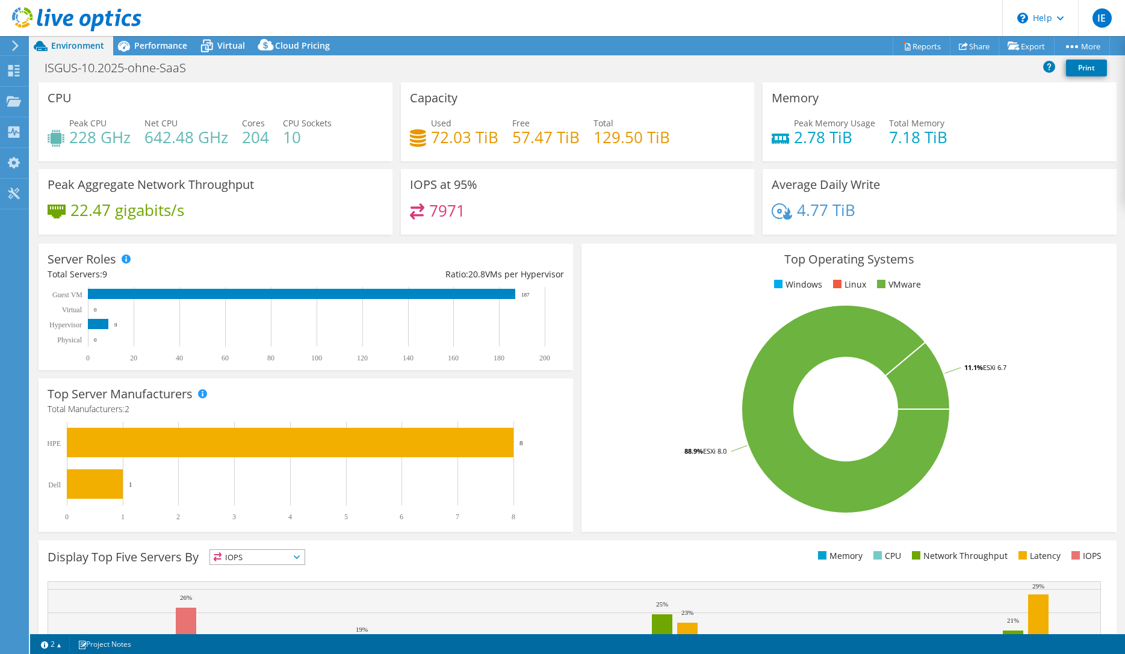
select select "USD"
click at [161, 44] on span "Performance" at bounding box center [160, 45] width 53 height 11
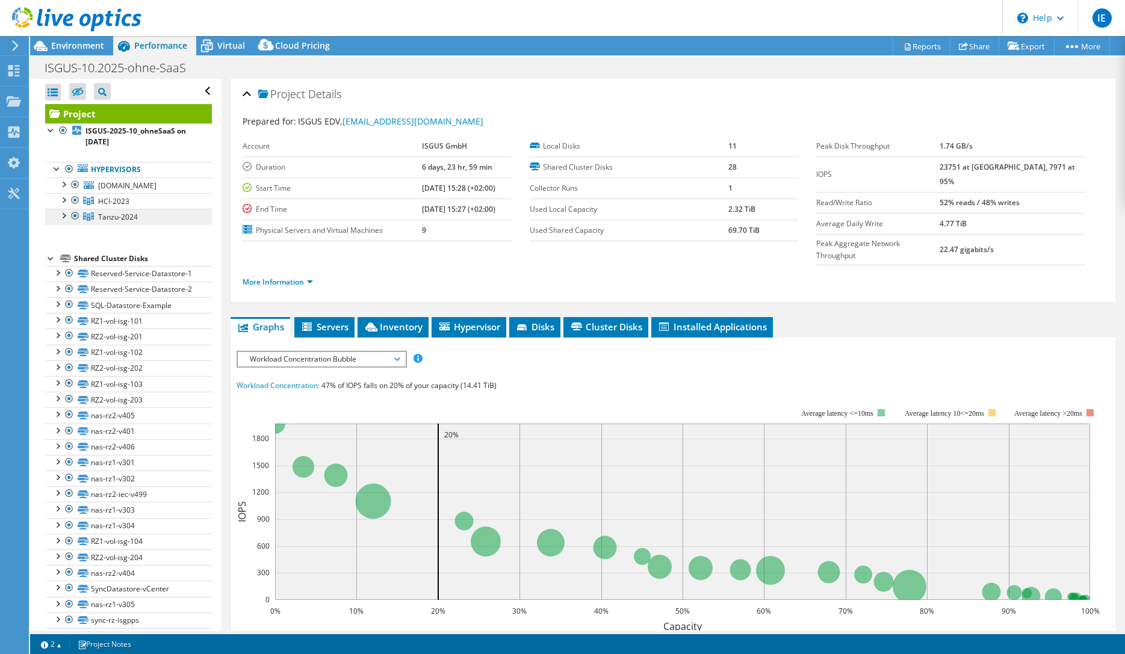
click at [128, 217] on span "Tanzu-2024" at bounding box center [118, 217] width 40 height 10
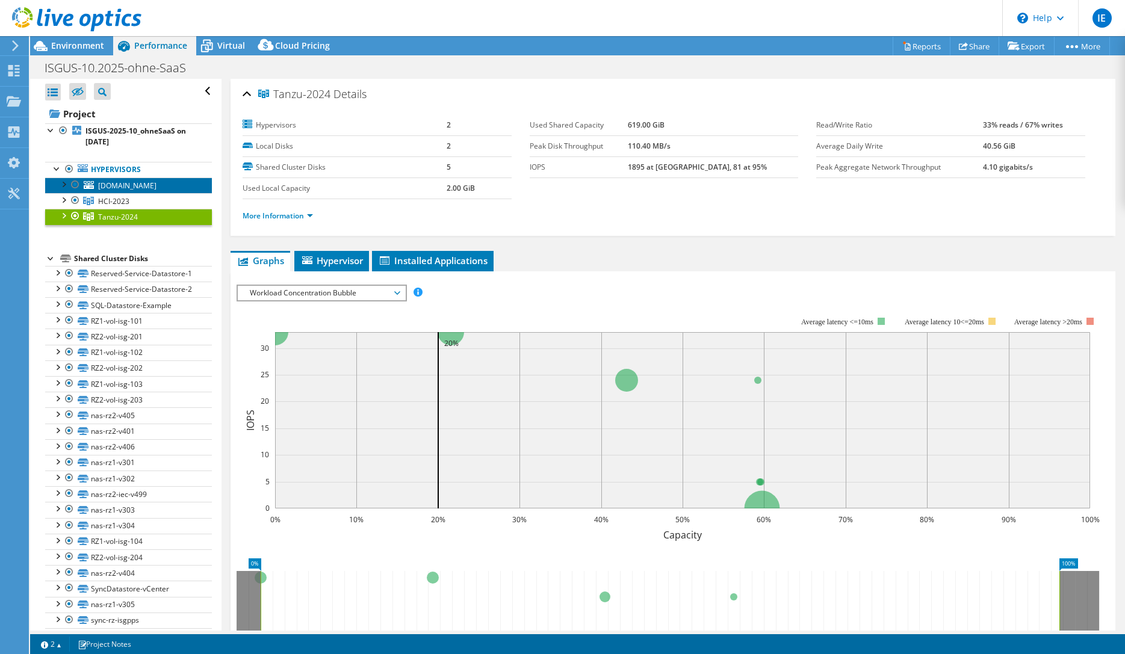
click at [135, 181] on link "[DOMAIN_NAME]" at bounding box center [128, 186] width 167 height 16
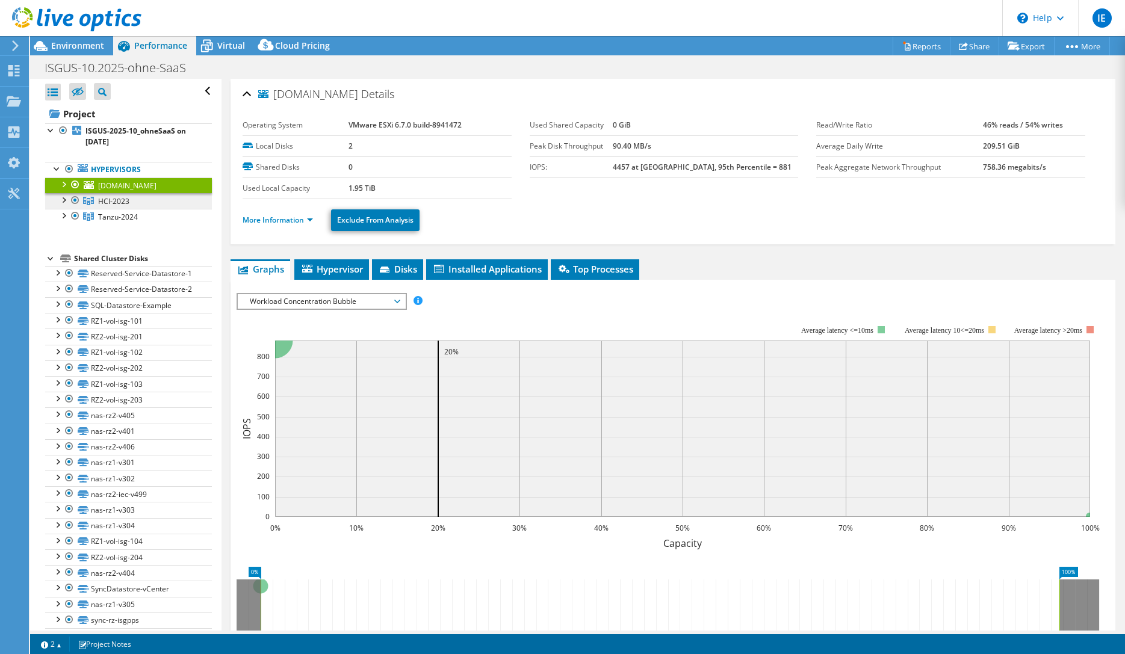
click at [94, 203] on link "HCI-2023" at bounding box center [128, 201] width 167 height 16
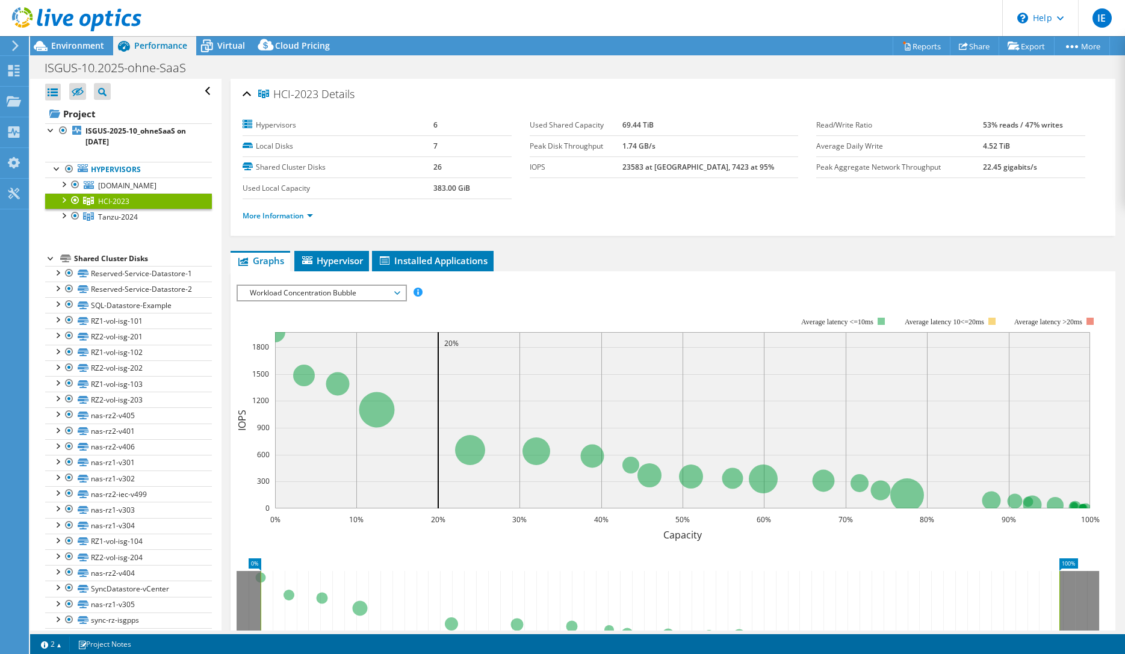
click at [66, 201] on div at bounding box center [63, 199] width 12 height 12
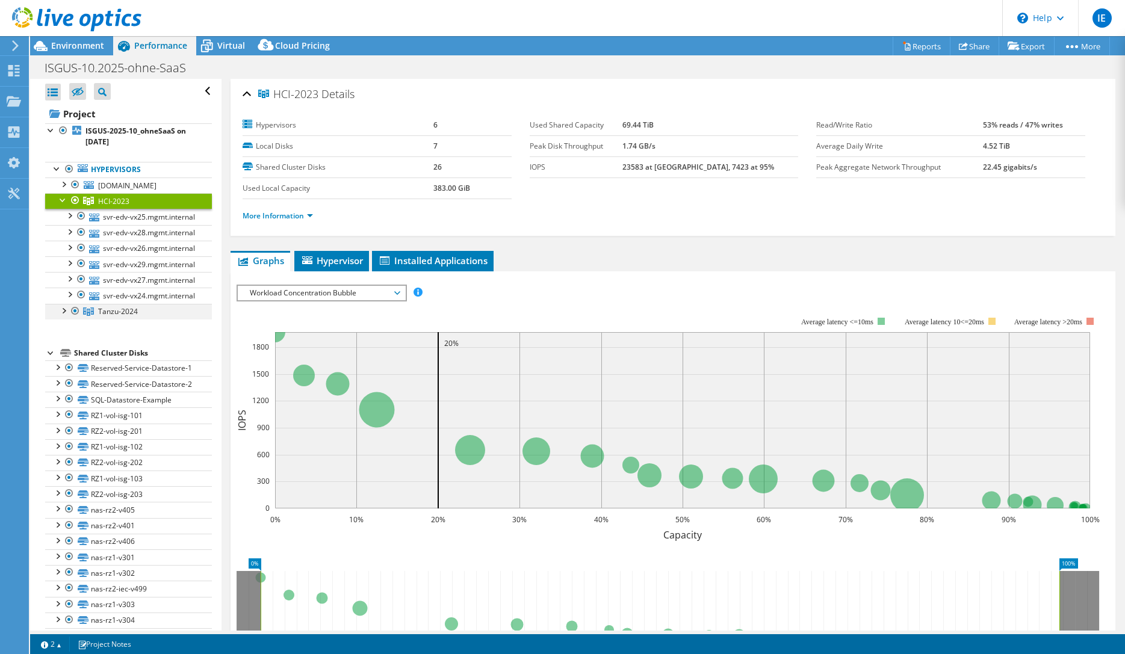
click at [63, 312] on div at bounding box center [63, 310] width 12 height 12
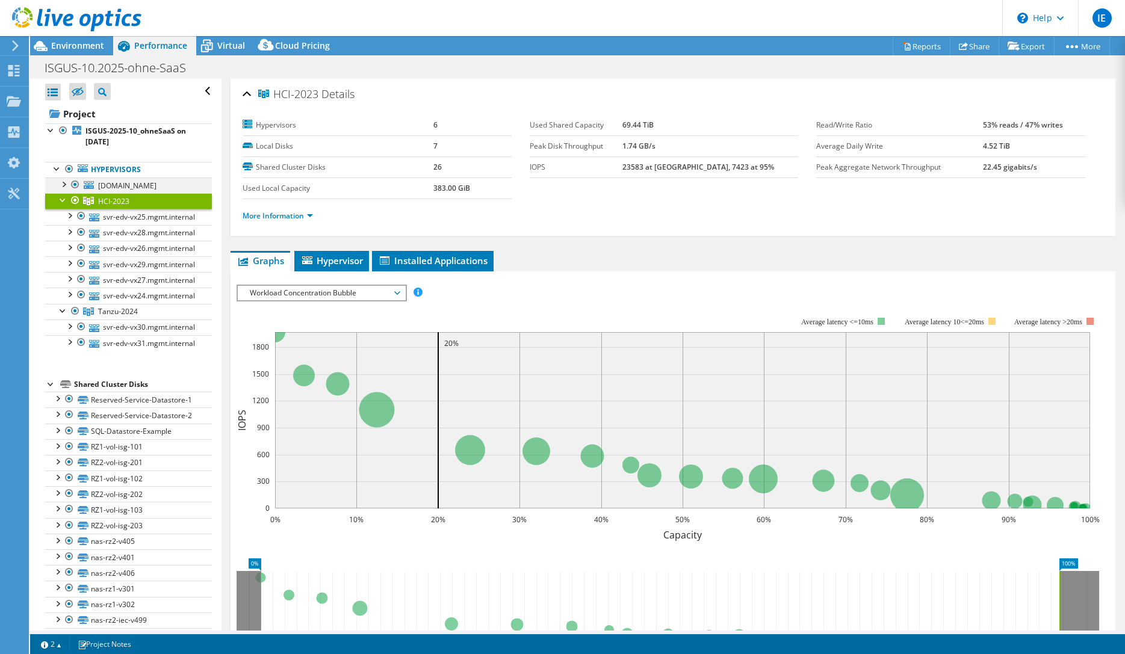
click at [64, 185] on div at bounding box center [63, 184] width 12 height 12
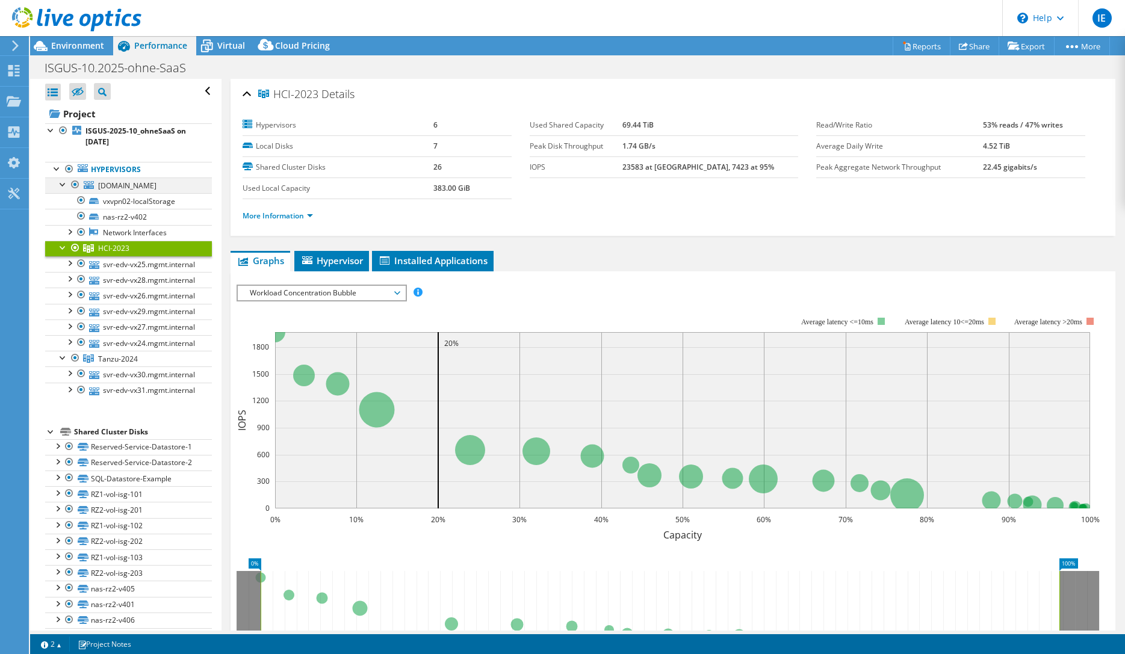
click at [58, 185] on div at bounding box center [63, 184] width 12 height 12
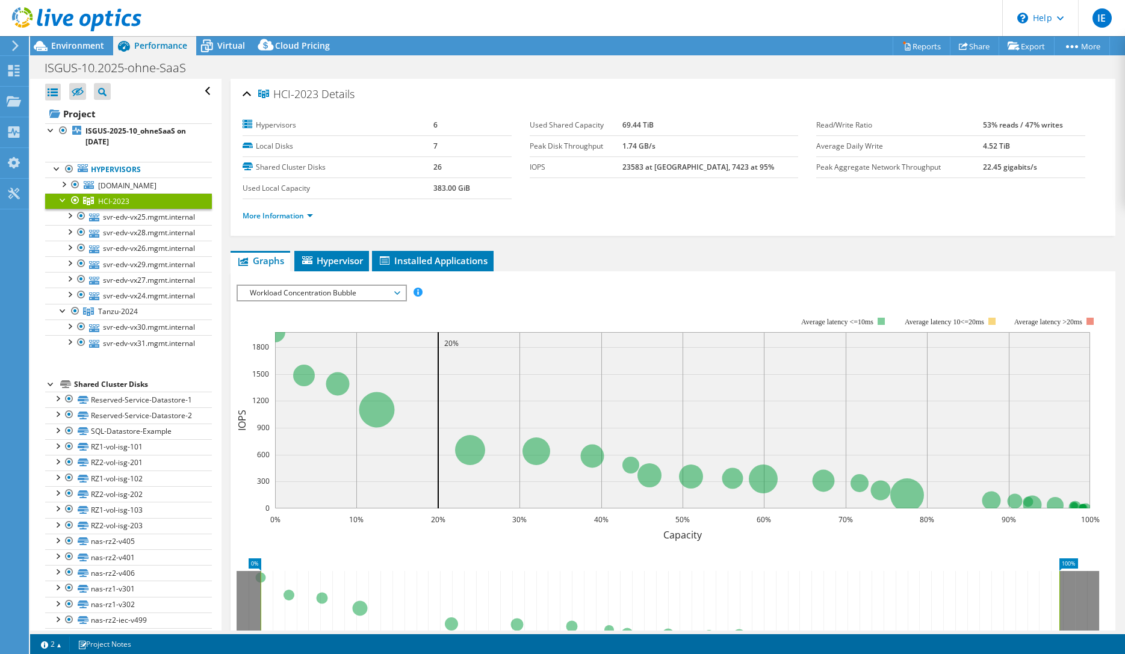
click at [61, 202] on div at bounding box center [63, 199] width 12 height 12
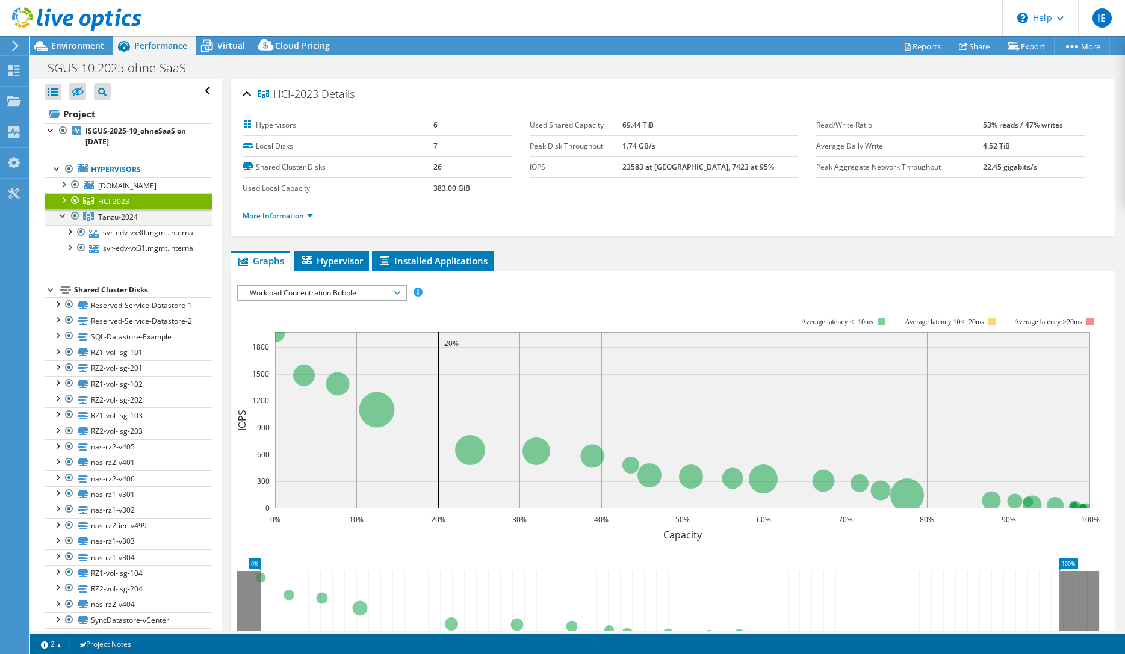
click at [63, 218] on div at bounding box center [63, 215] width 12 height 12
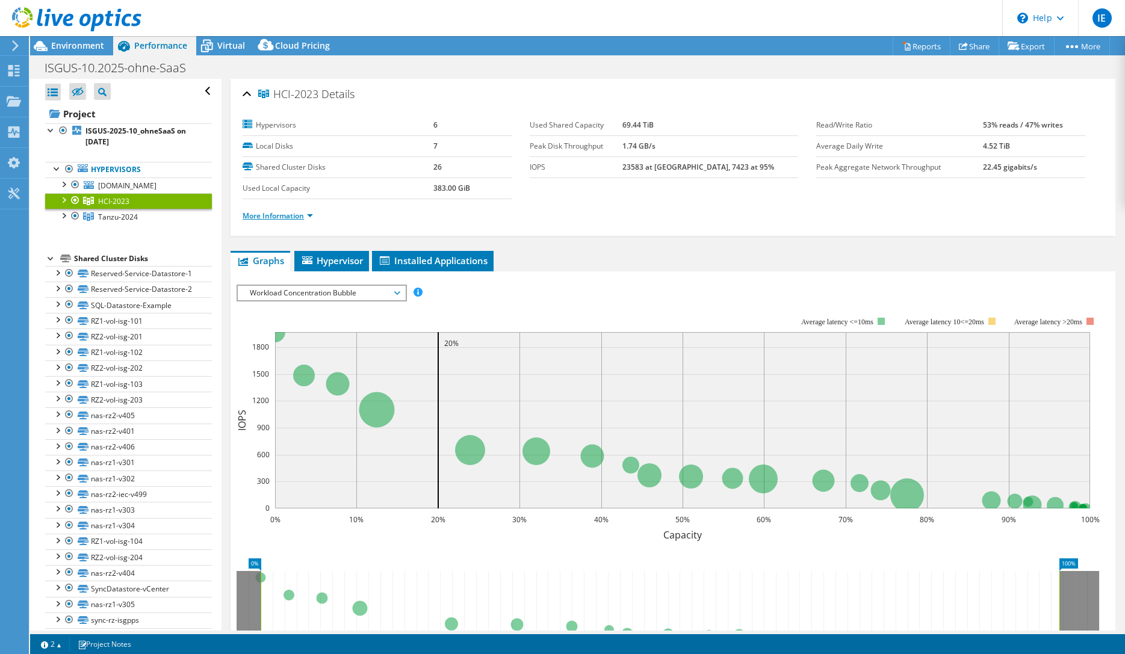
click at [295, 218] on link "More Information" at bounding box center [278, 216] width 70 height 10
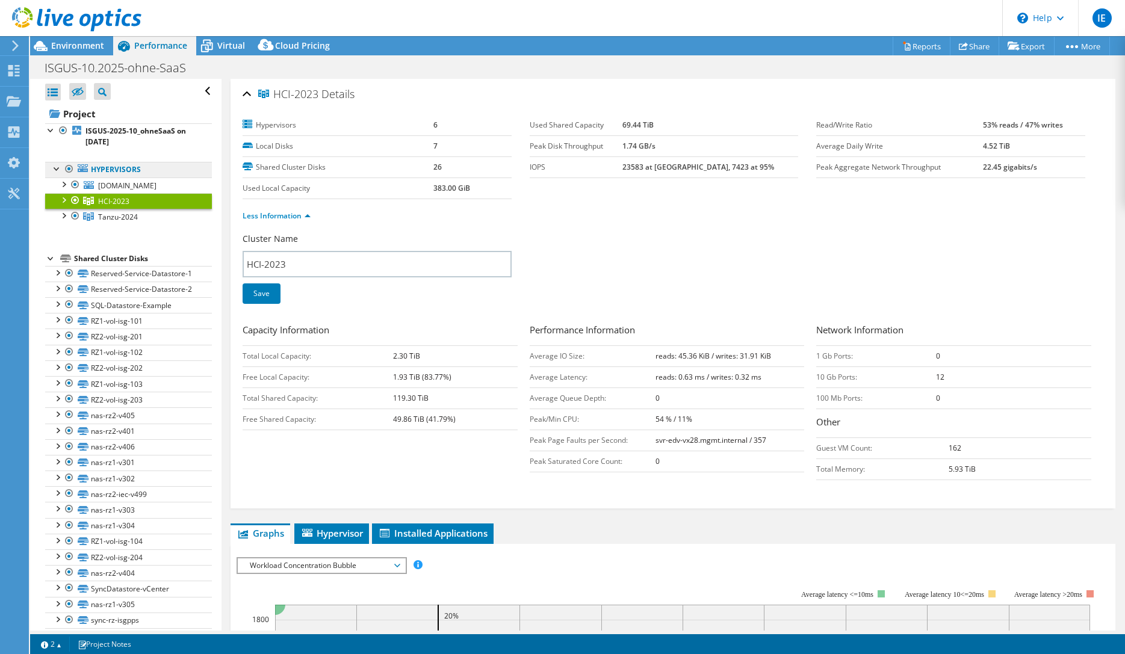
click at [113, 173] on link "Hypervisors" at bounding box center [128, 170] width 167 height 16
click at [63, 170] on div at bounding box center [57, 168] width 12 height 12
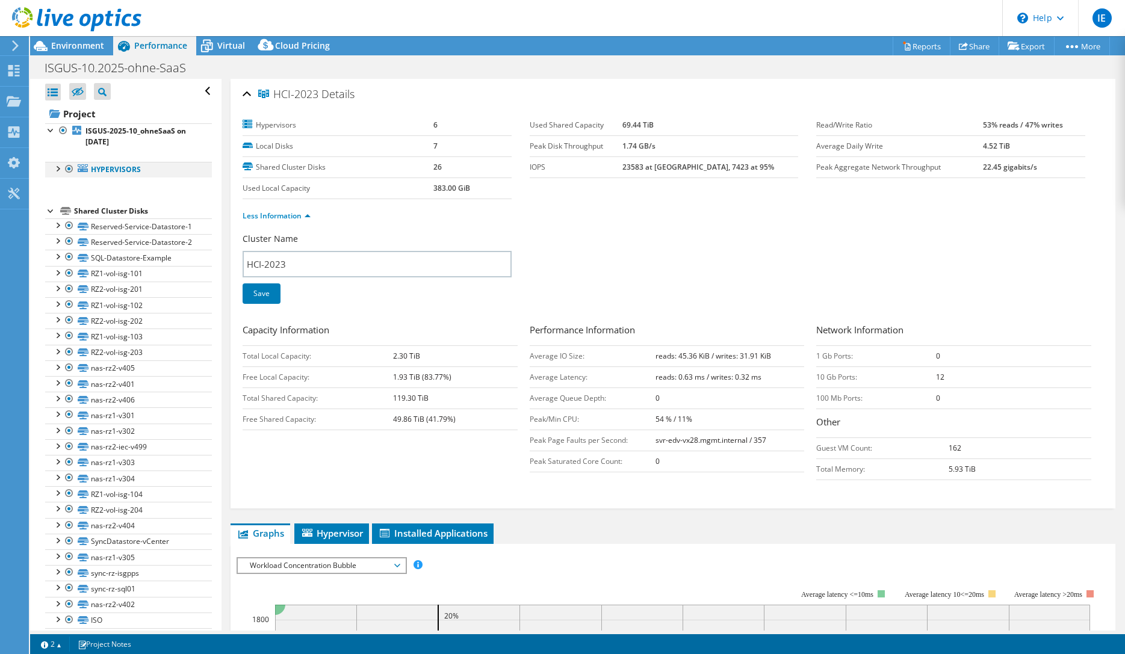
click at [63, 170] on div at bounding box center [57, 168] width 12 height 12
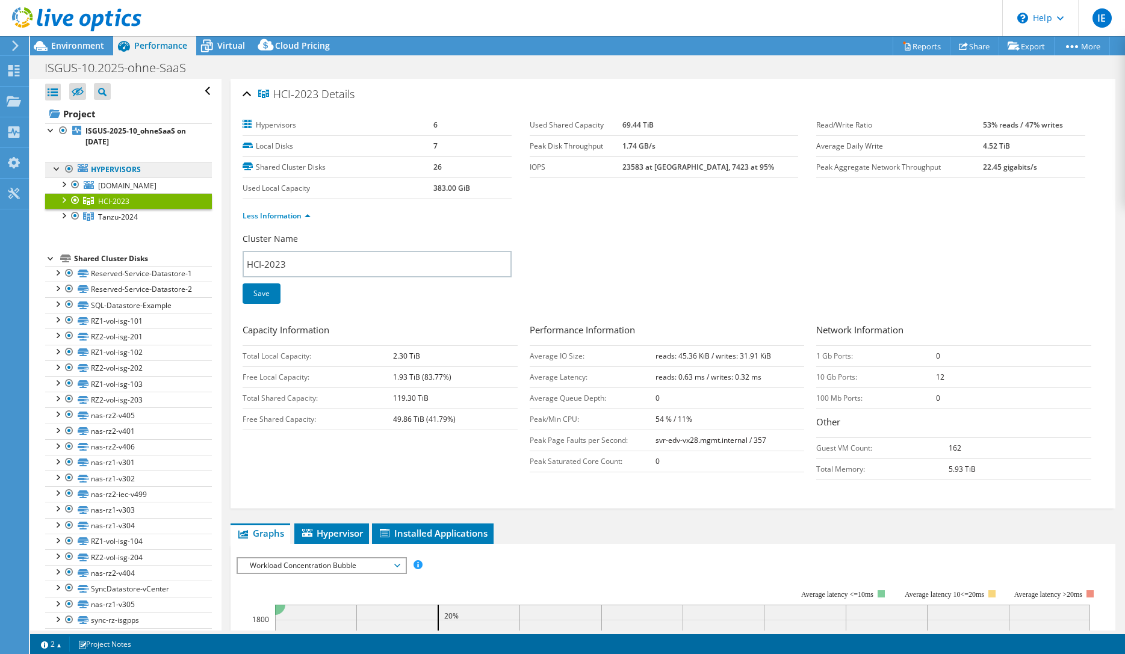
click at [114, 169] on link "Hypervisors" at bounding box center [128, 170] width 167 height 16
click at [87, 189] on link "[DOMAIN_NAME]" at bounding box center [128, 186] width 167 height 16
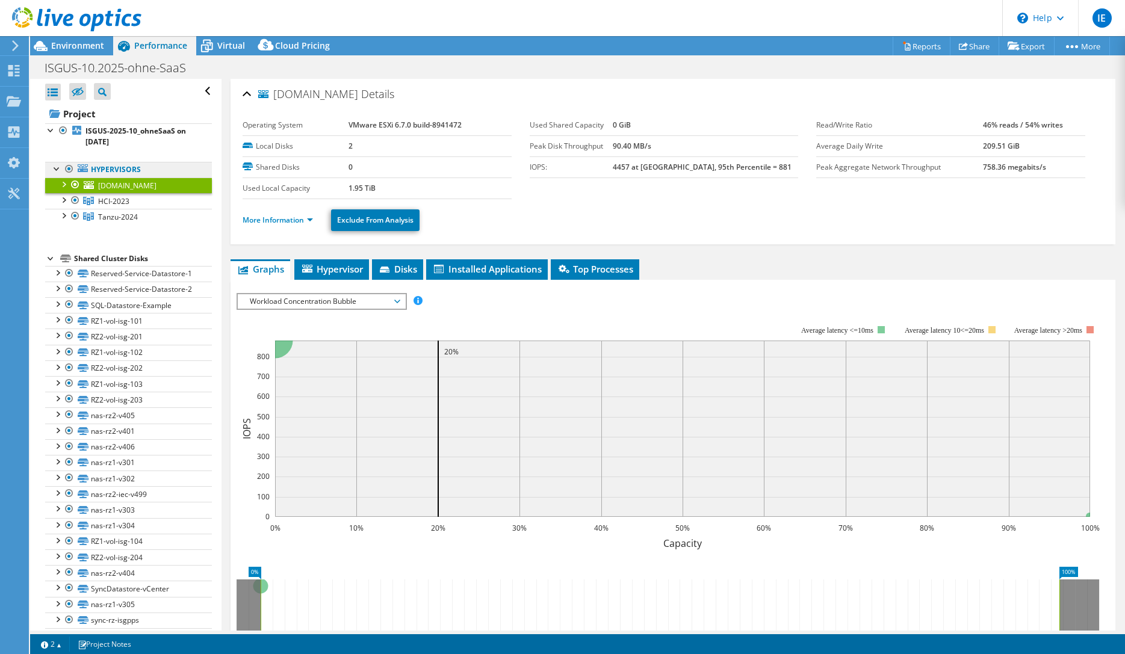
click at [128, 169] on link "Hypervisors" at bounding box center [128, 170] width 167 height 16
click at [116, 135] on b "ISGUS-2025-10_ohneSaaS on [DATE]" at bounding box center [135, 136] width 101 height 21
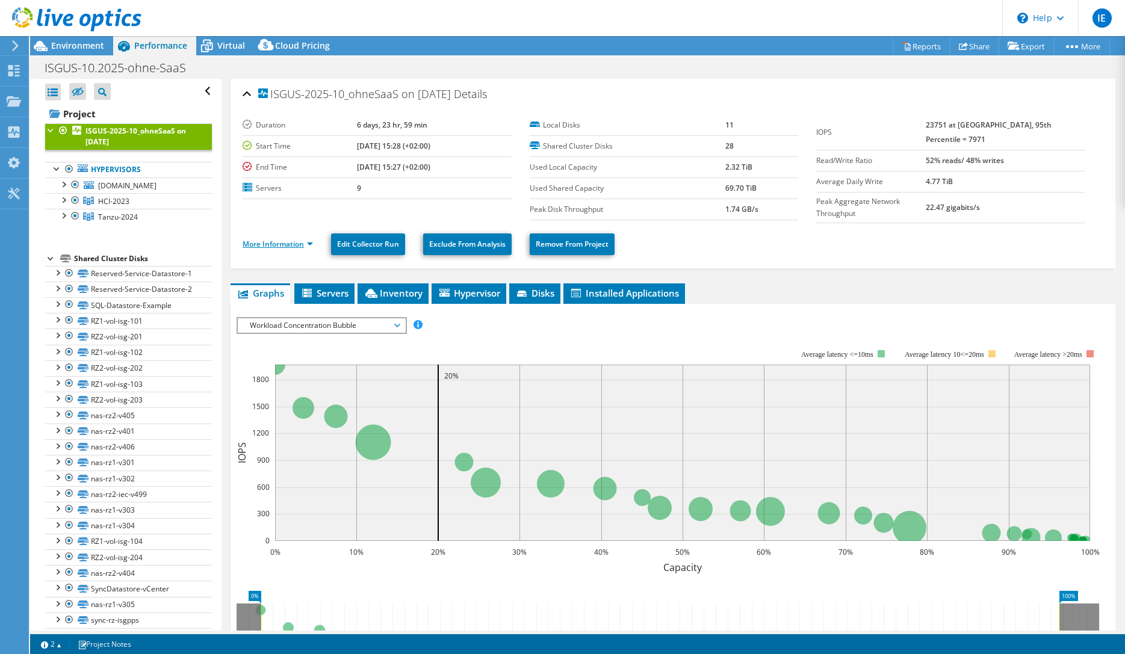
click at [273, 239] on link "More Information" at bounding box center [278, 244] width 70 height 10
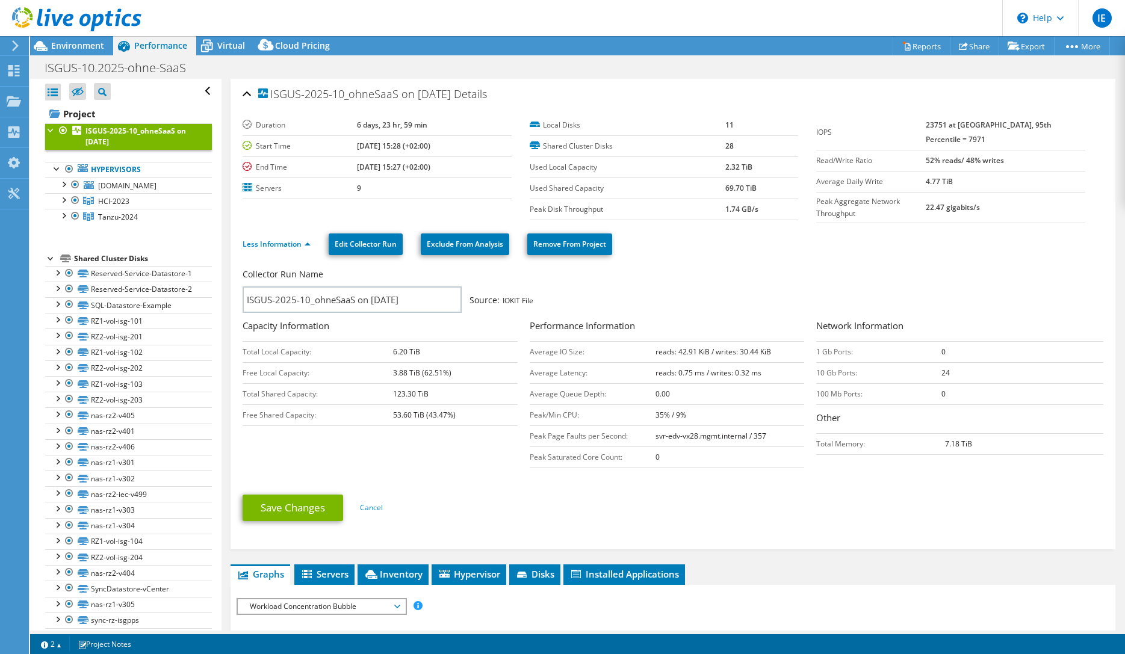
click at [825, 268] on div "Collector Run Name" at bounding box center [667, 277] width 849 height 18
click at [769, 268] on div "Collector Run Name" at bounding box center [667, 277] width 849 height 18
click at [798, 261] on div "Less Information Edit Collector Run Exclude From Analysis Remove From Project" at bounding box center [673, 244] width 861 height 42
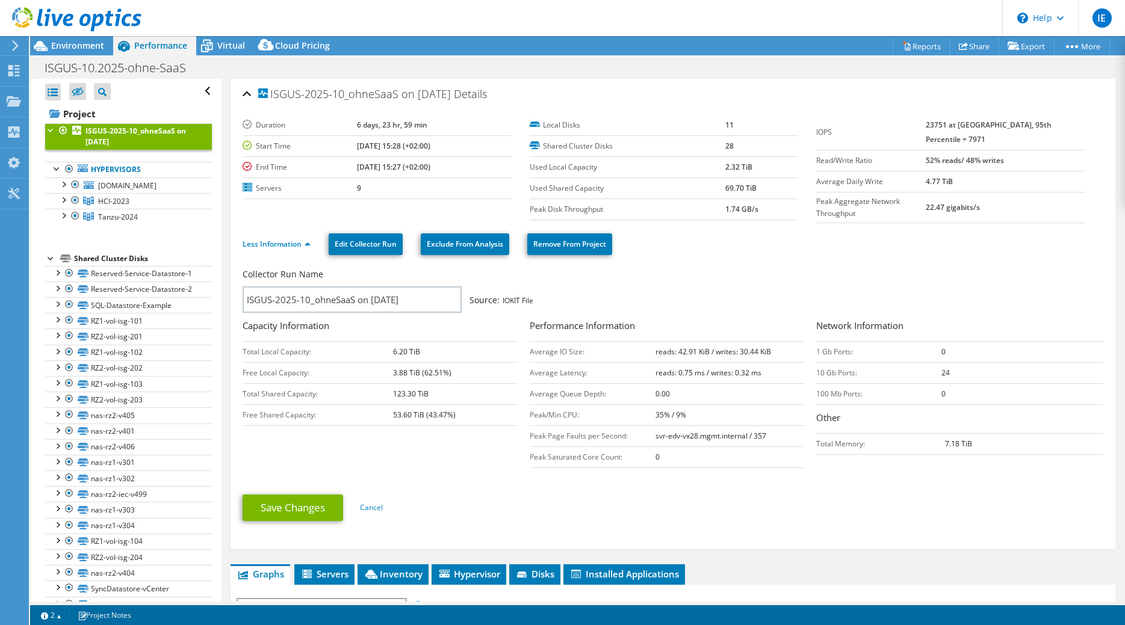
click at [949, 250] on ul "Less Information Edit Collector Run Exclude From Analysis Remove From Project" at bounding box center [673, 243] width 861 height 25
click at [360, 243] on link "Edit Collector Run" at bounding box center [366, 245] width 74 height 22
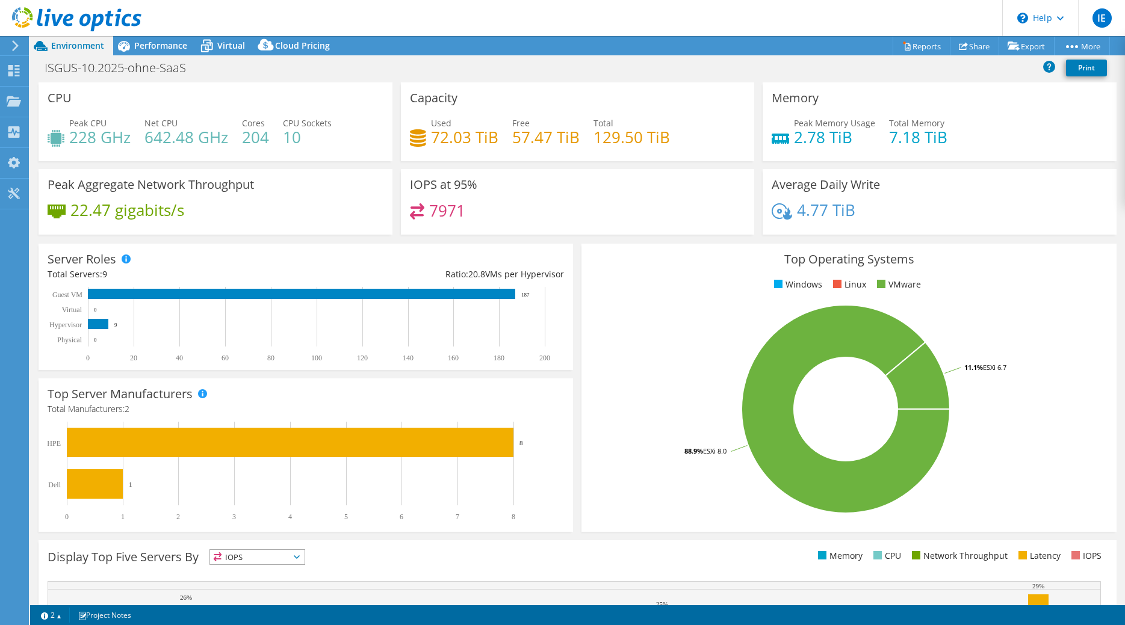
select select "USD"
click at [157, 42] on span "Performance" at bounding box center [160, 45] width 53 height 11
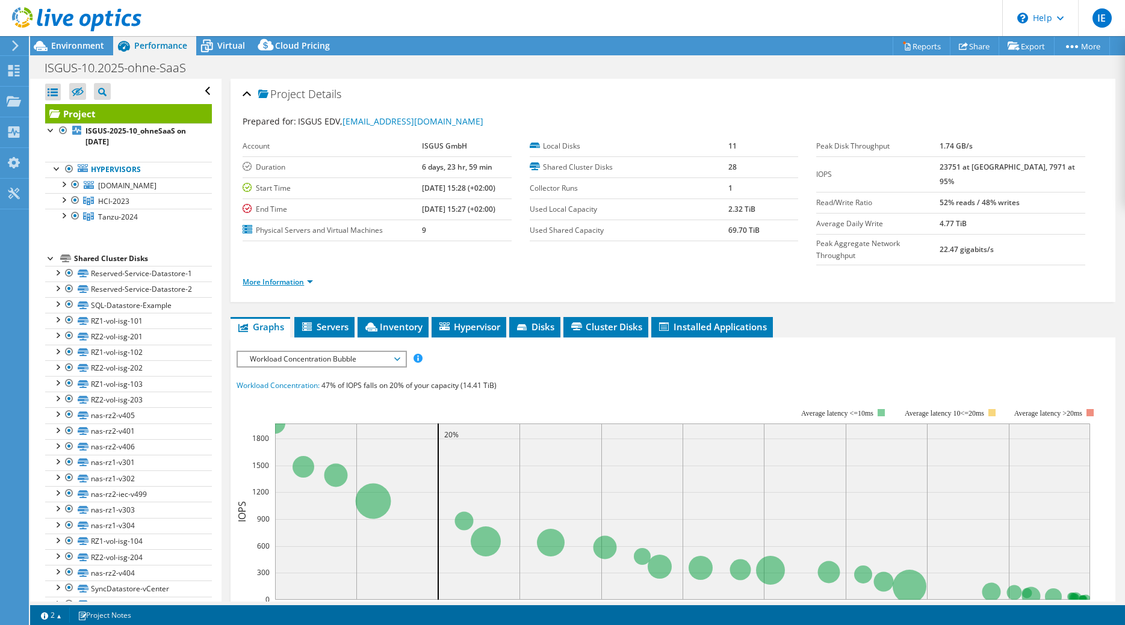
click at [289, 277] on link "More Information" at bounding box center [278, 282] width 70 height 10
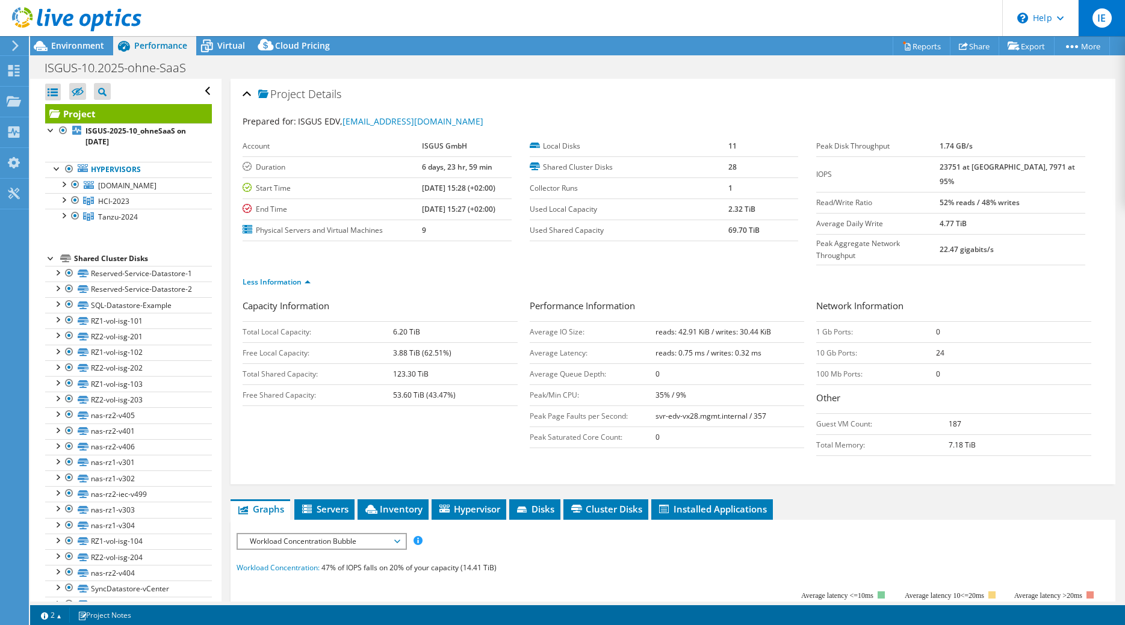
click at [1102, 19] on span "IE" at bounding box center [1101, 17] width 19 height 19
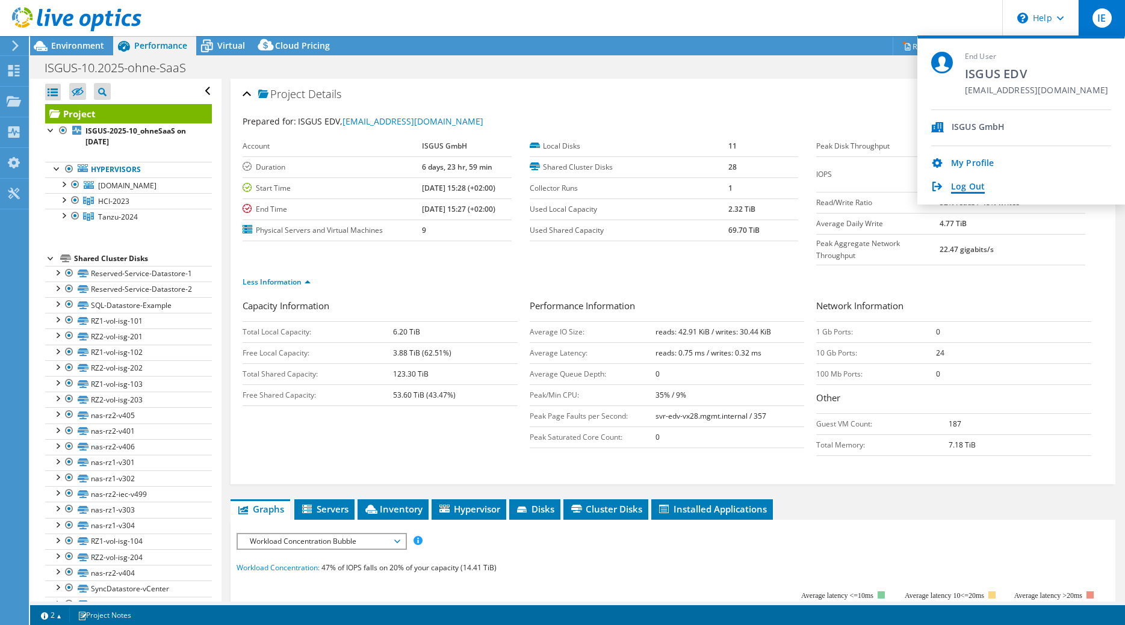
click at [954, 188] on link "Log Out" at bounding box center [968, 187] width 34 height 11
